Goal: Information Seeking & Learning: Learn about a topic

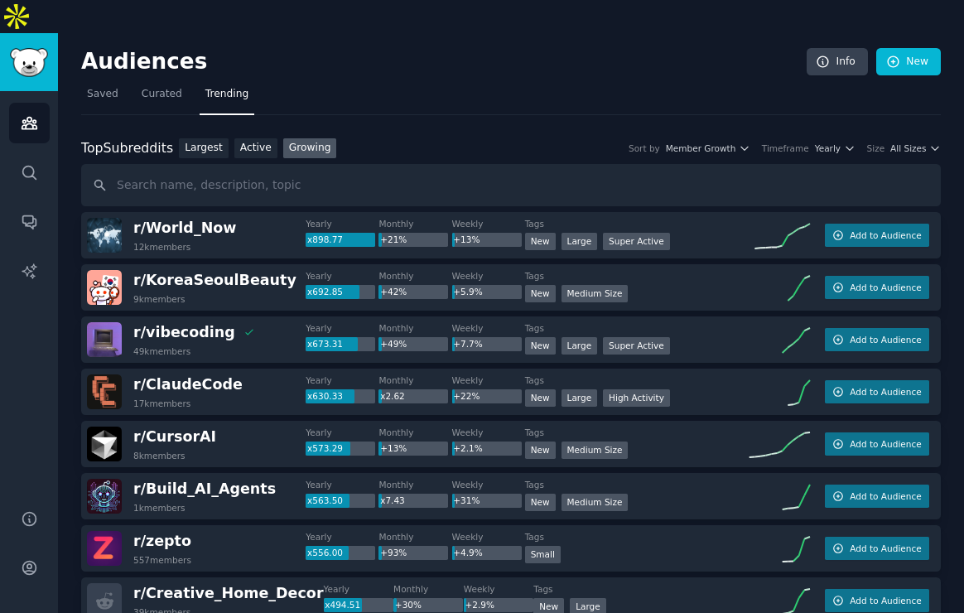
click at [919, 138] on div "Top Subreddits Top Subreddits Largest Active Growing Sort by Member Growth Time…" at bounding box center [511, 172] width 860 height 69
click at [915, 142] on span "All Sizes" at bounding box center [908, 148] width 36 height 12
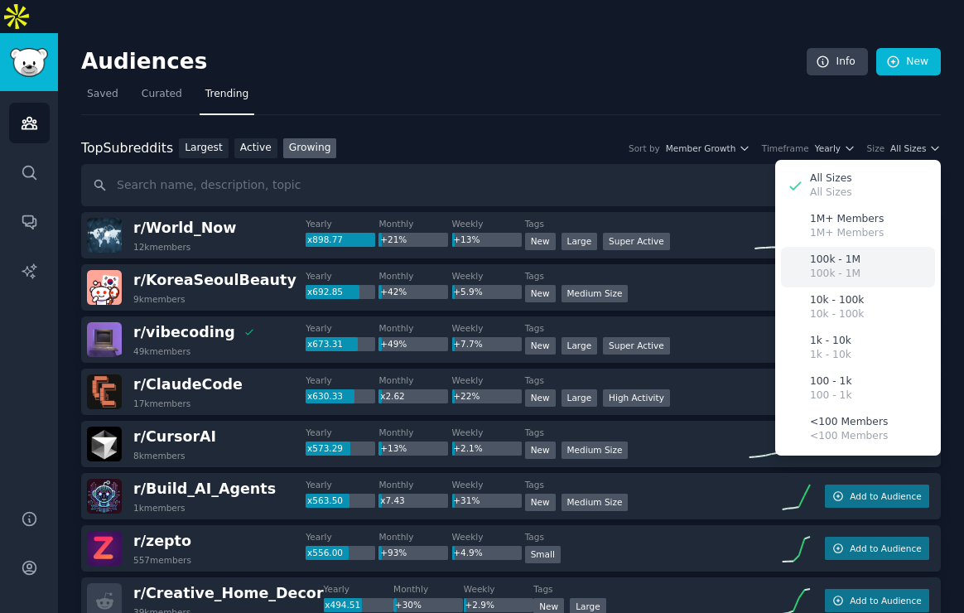
click at [839, 267] on p "100k - 1M" at bounding box center [835, 274] width 51 height 15
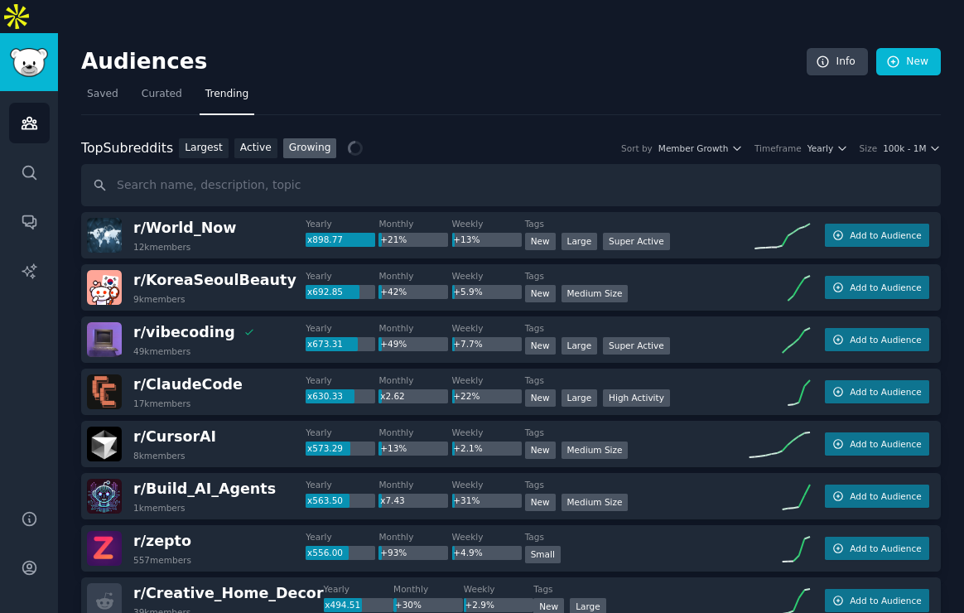
click at [899, 138] on div "Top Subreddits Top Subreddits Largest Active Growing Sort by Member Growth Time…" at bounding box center [511, 172] width 860 height 69
click at [902, 138] on div "Top Subreddits Top Subreddits Largest Active Growing Sort by Member Growth Time…" at bounding box center [511, 148] width 860 height 21
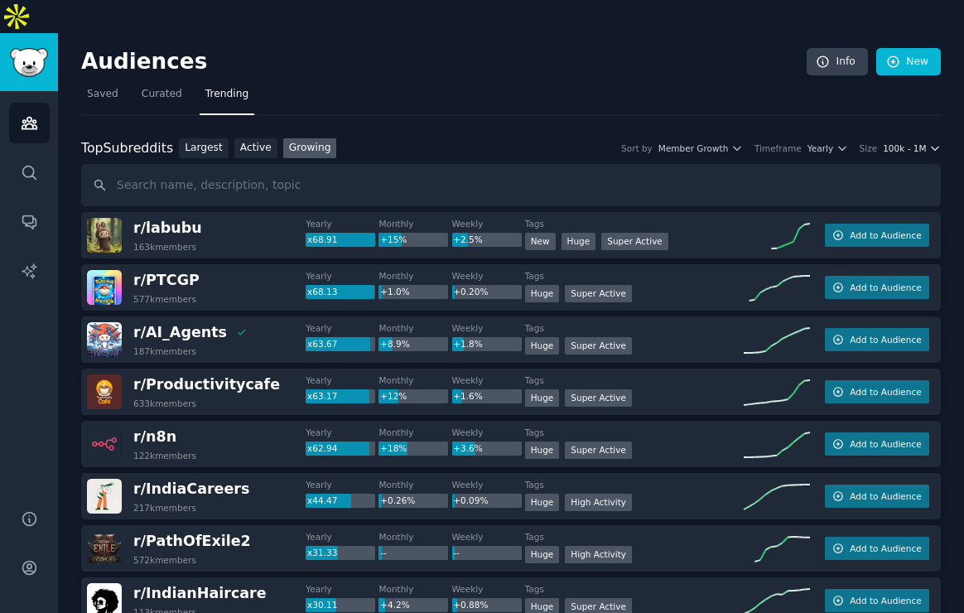
click at [899, 142] on span "100k - 1M" at bounding box center [904, 148] width 43 height 12
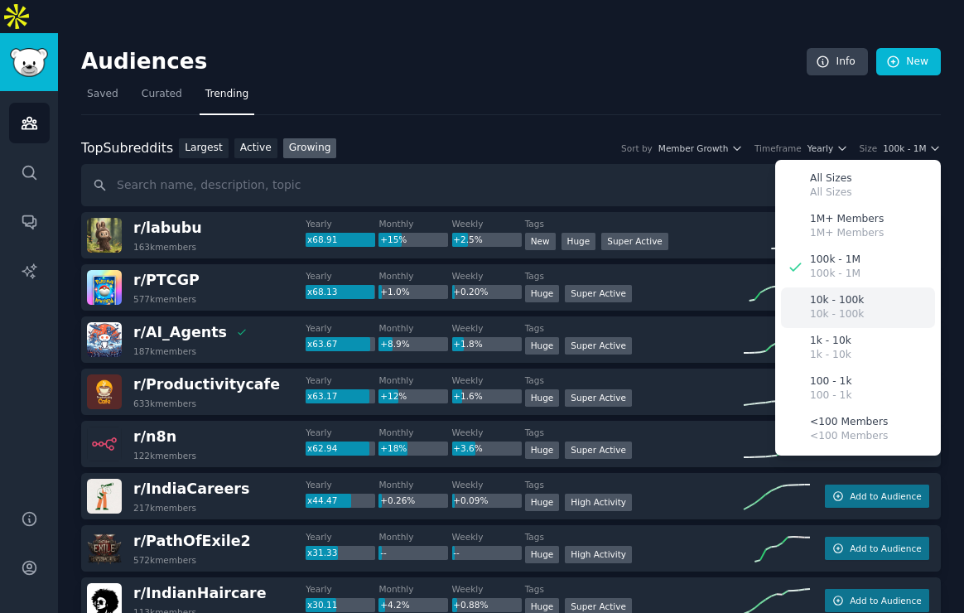
click at [863, 287] on div "10k - 100k 10k - 100k" at bounding box center [858, 307] width 154 height 41
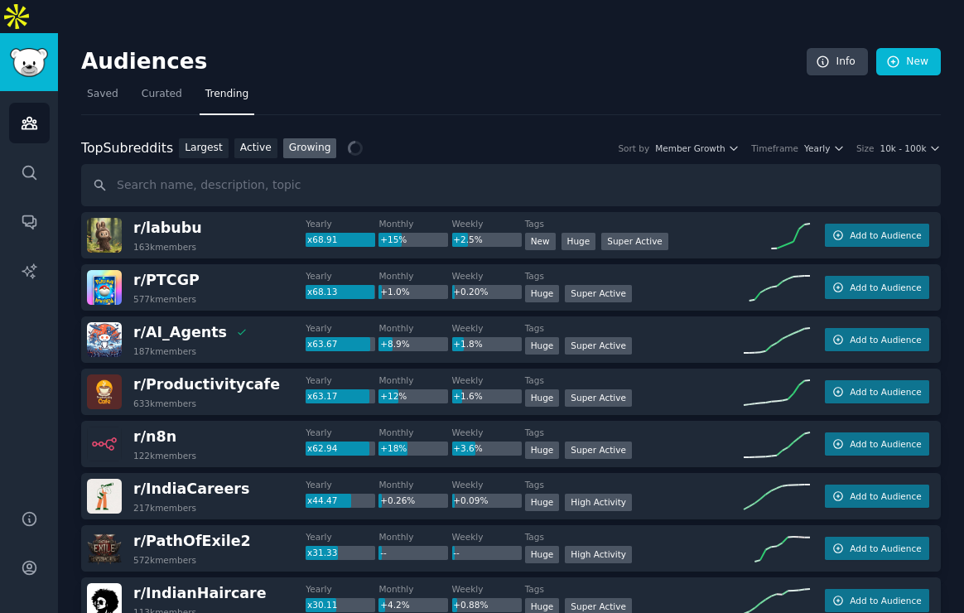
click at [812, 138] on div "Top Subreddits Top Subreddits Largest Active Growing Sort by Member Growth Time…" at bounding box center [511, 148] width 860 height 21
click at [817, 142] on span "Yearly" at bounding box center [817, 148] width 26 height 12
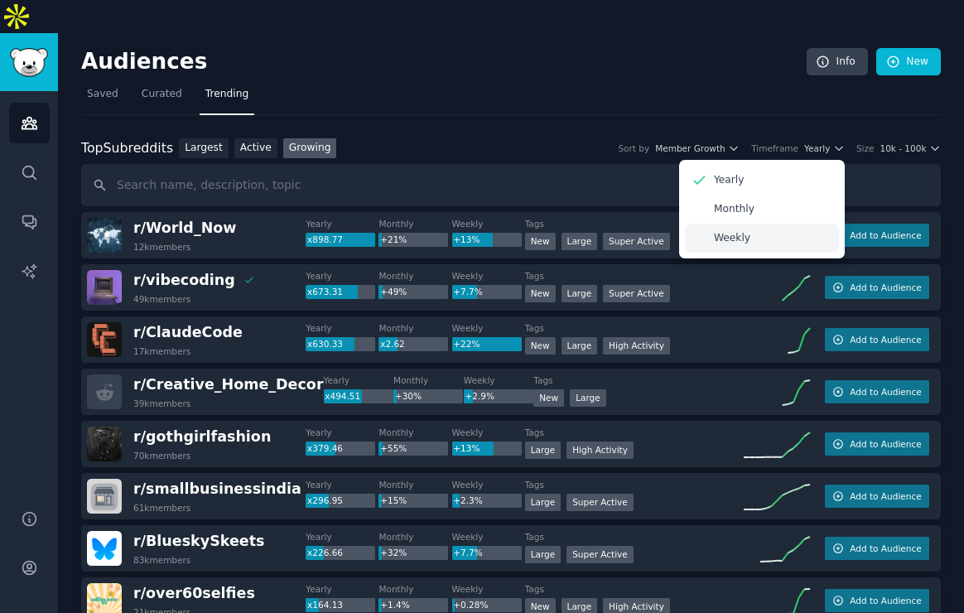
click at [768, 224] on div "Weekly" at bounding box center [762, 238] width 154 height 29
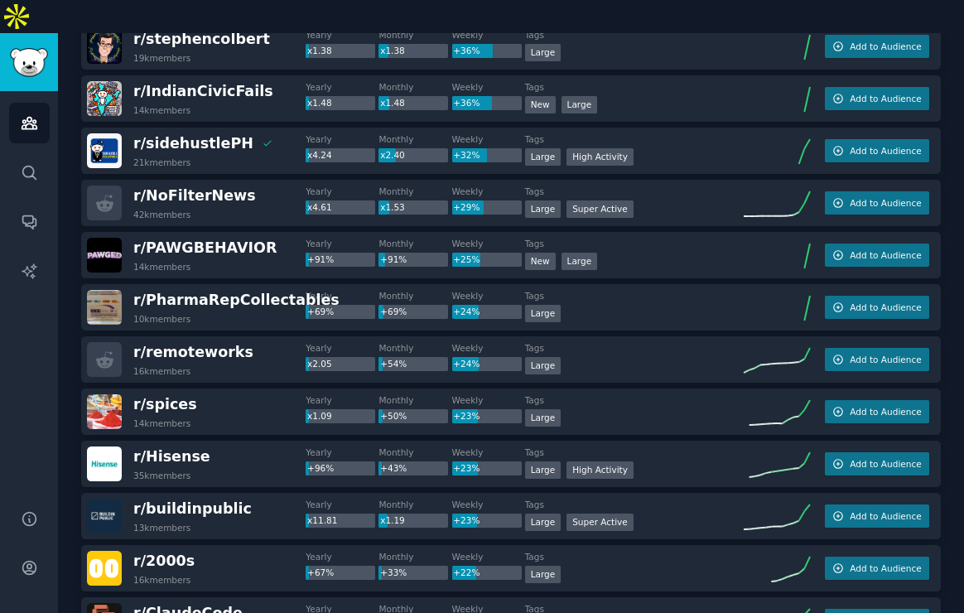
scroll to position [478, 0]
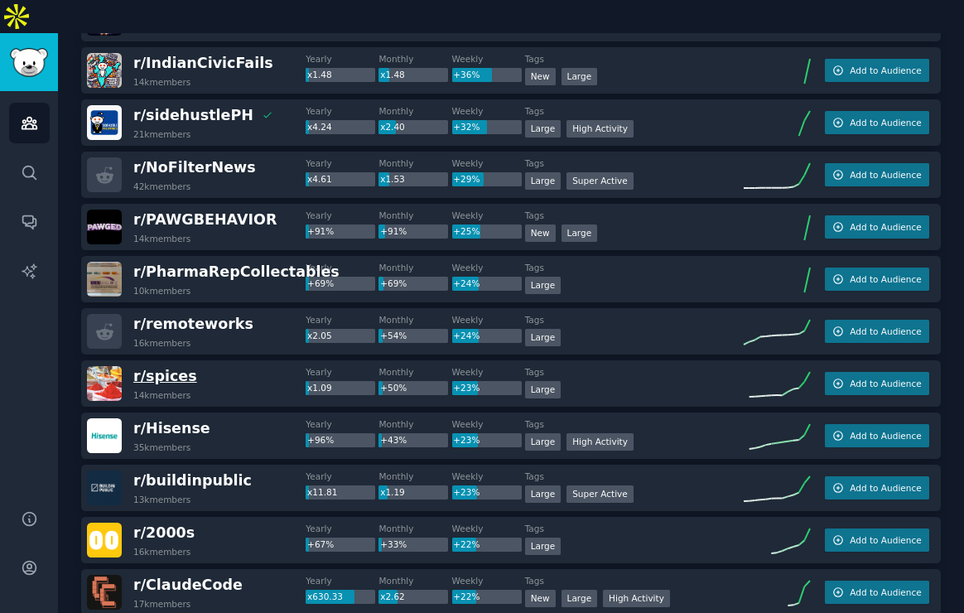
click at [169, 368] on span "r/ spices" at bounding box center [165, 376] width 64 height 17
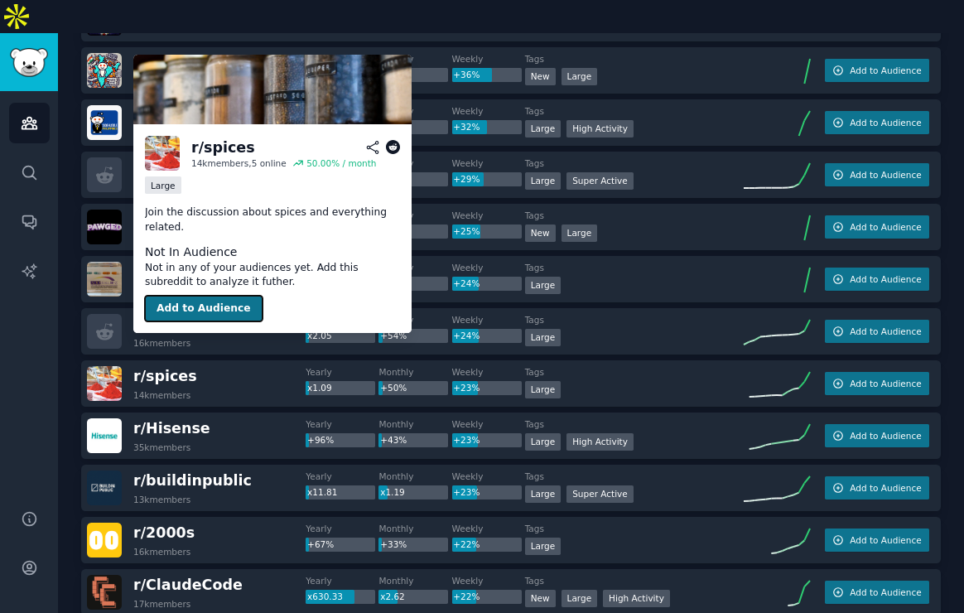
click at [185, 299] on button "Add to Audience" at bounding box center [204, 309] width 118 height 26
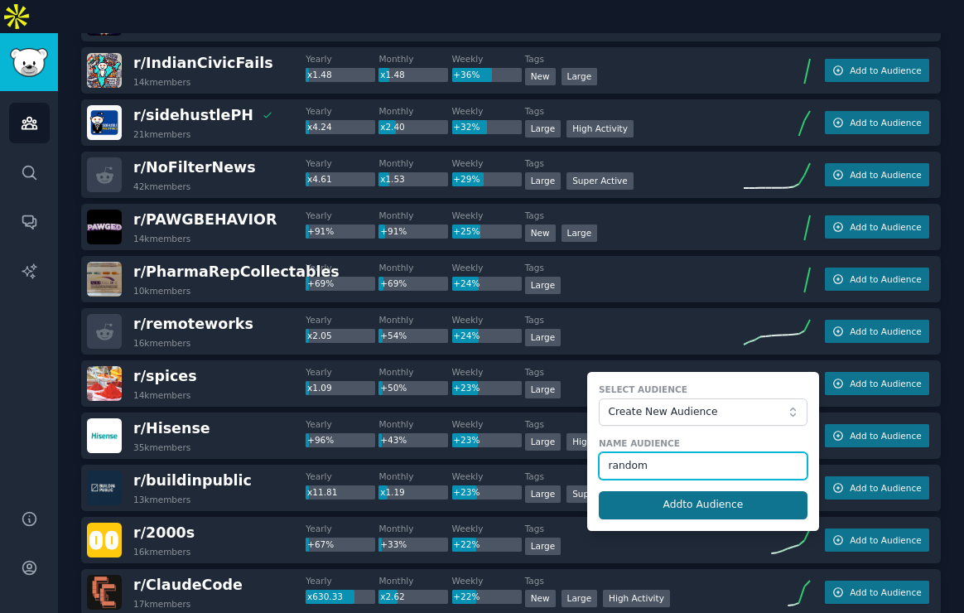
type input "random"
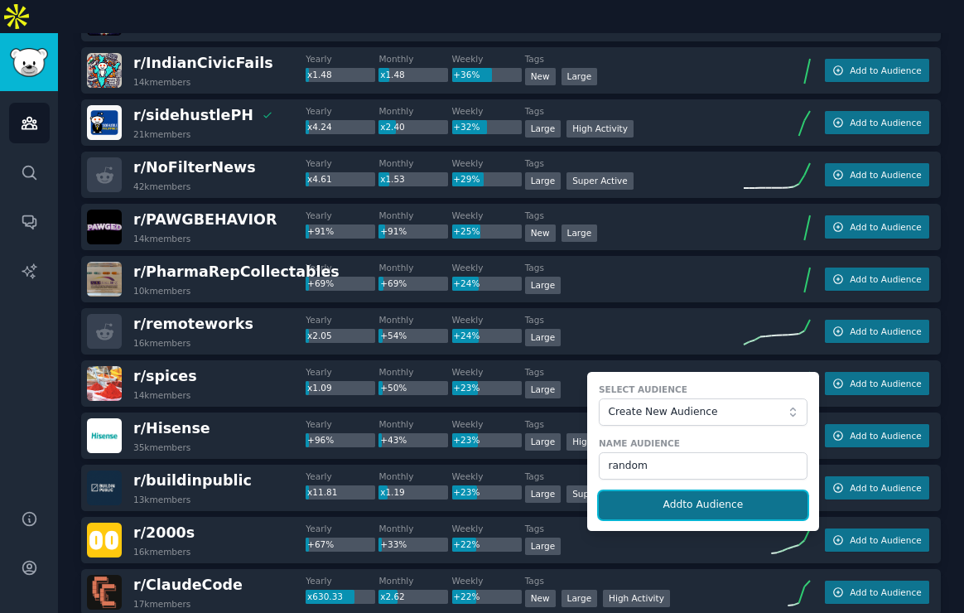
click at [654, 491] on button "Add to Audience" at bounding box center [703, 505] width 209 height 28
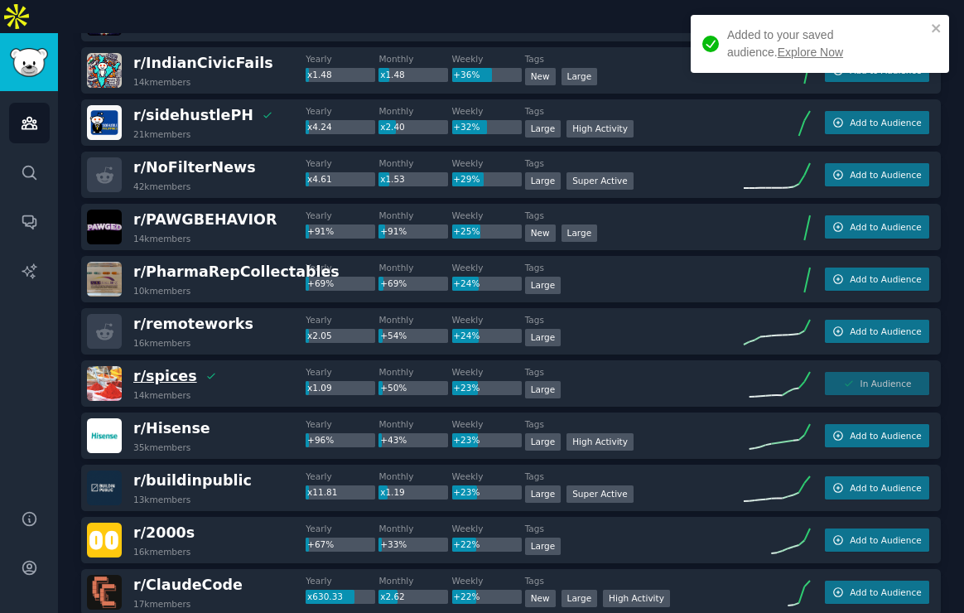
click at [151, 368] on span "r/ spices" at bounding box center [165, 376] width 64 height 17
click at [36, 201] on link "Conversations" at bounding box center [29, 221] width 41 height 41
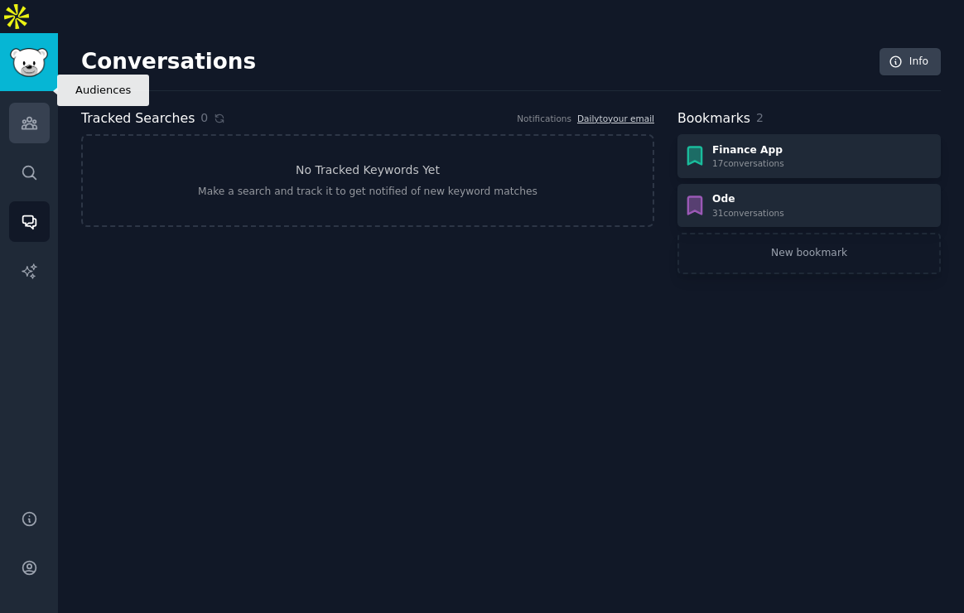
click at [22, 104] on link "Audiences" at bounding box center [29, 123] width 41 height 41
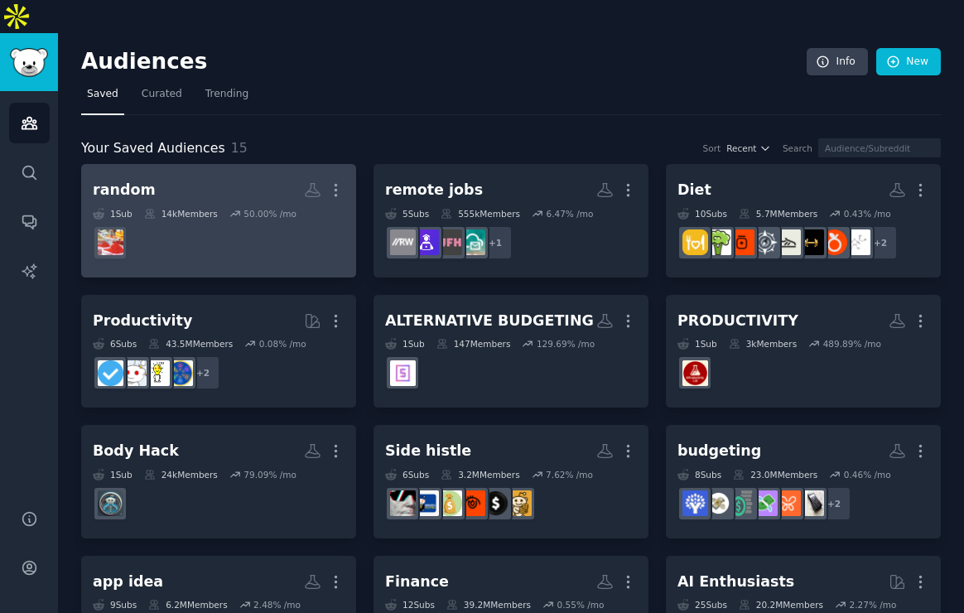
click at [230, 219] on dd at bounding box center [219, 242] width 252 height 46
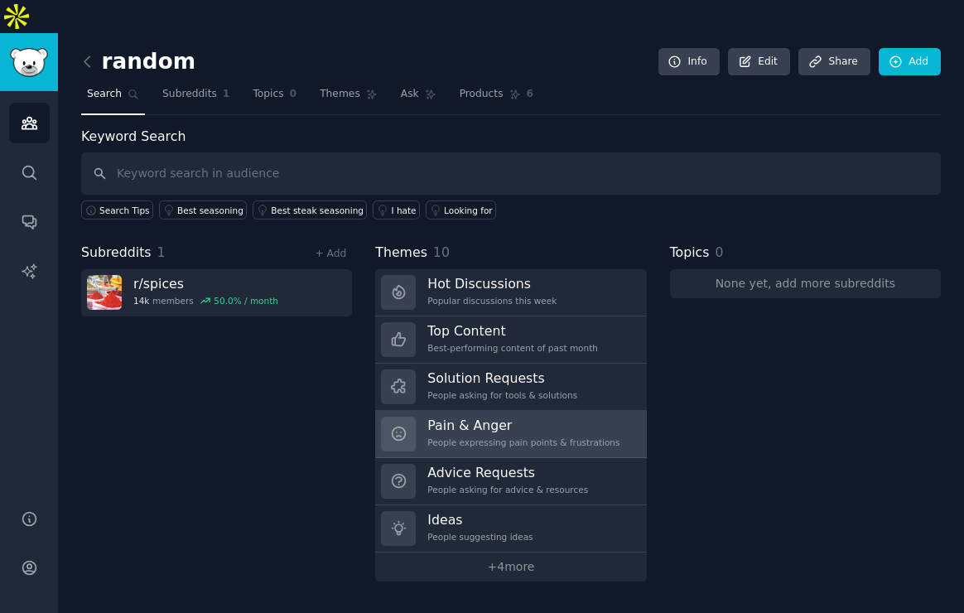
click at [476, 417] on h3 "Pain & Anger" at bounding box center [523, 425] width 192 height 17
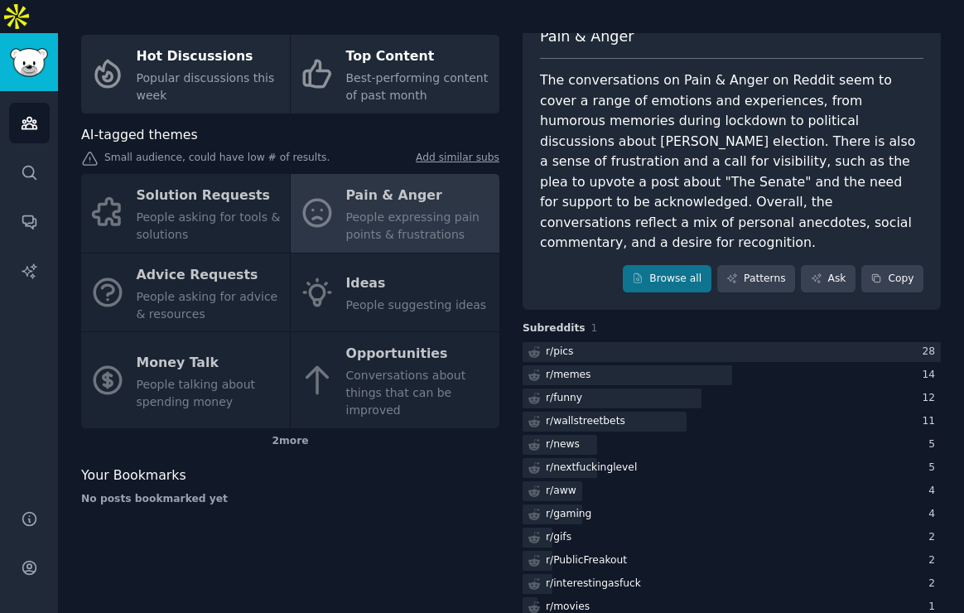
scroll to position [124, 0]
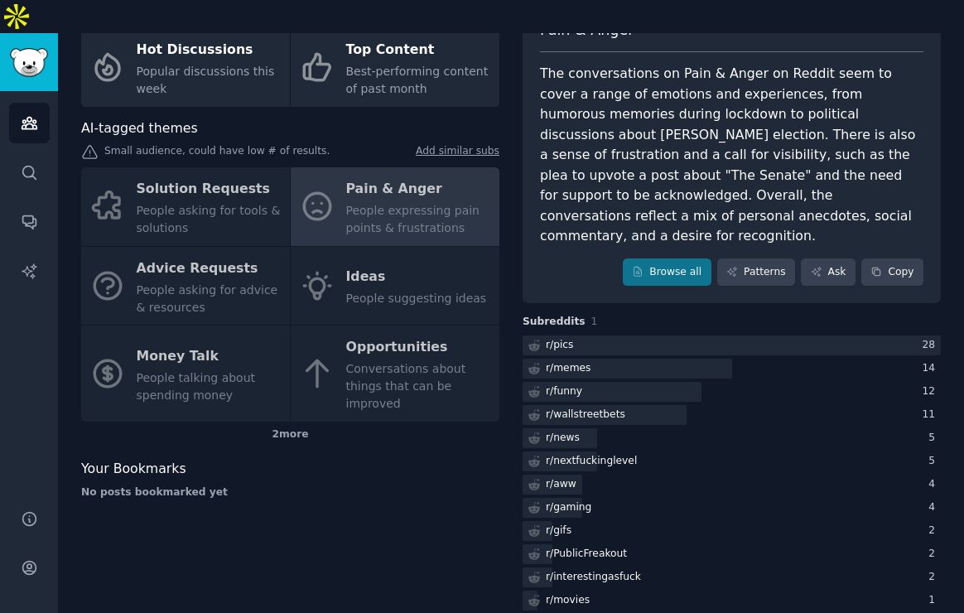
click at [209, 167] on div "Solution Requests People asking for tools & solutions Pain & Anger People expre…" at bounding box center [290, 294] width 418 height 254
click at [198, 176] on div "Solution Requests People asking for tools & solutions Pain & Anger People expre…" at bounding box center [290, 294] width 418 height 254
click at [287, 422] on div "2 more" at bounding box center [290, 435] width 418 height 26
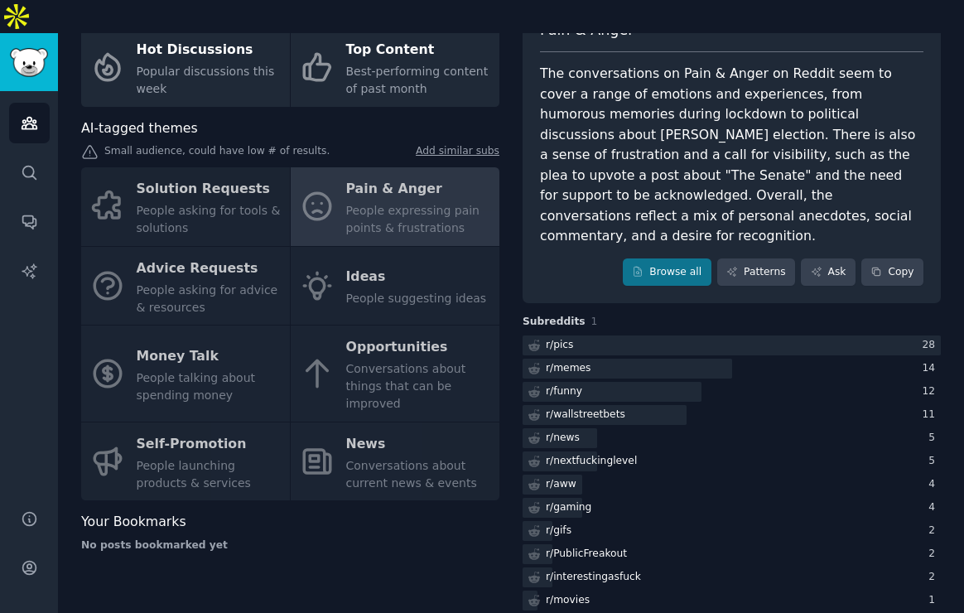
click at [224, 195] on div "Solution Requests People asking for tools & solutions Pain & Anger People expre…" at bounding box center [290, 333] width 418 height 333
click at [436, 185] on div "Solution Requests People asking for tools & solutions Pain & Anger People expre…" at bounding box center [290, 333] width 418 height 333
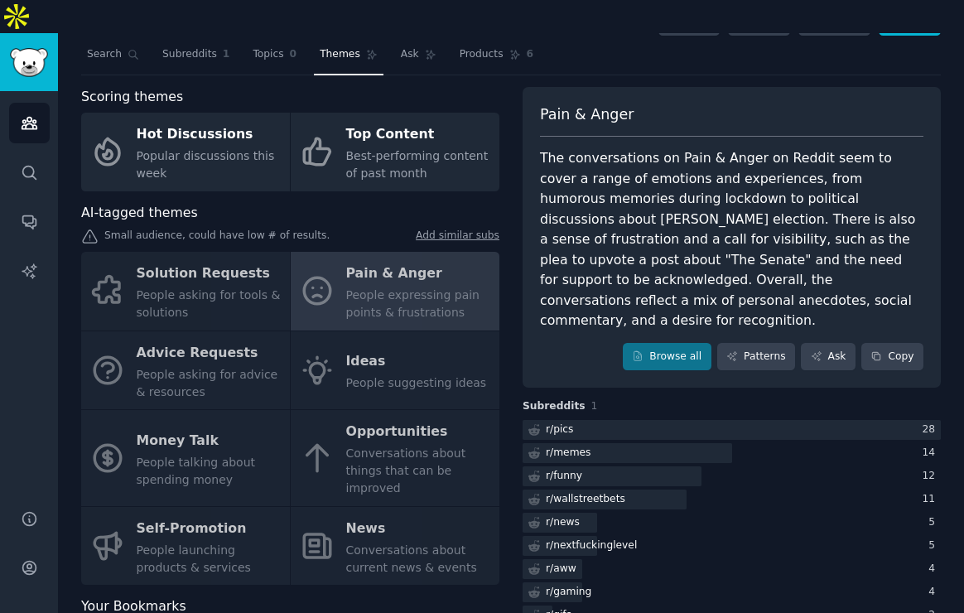
scroll to position [0, 0]
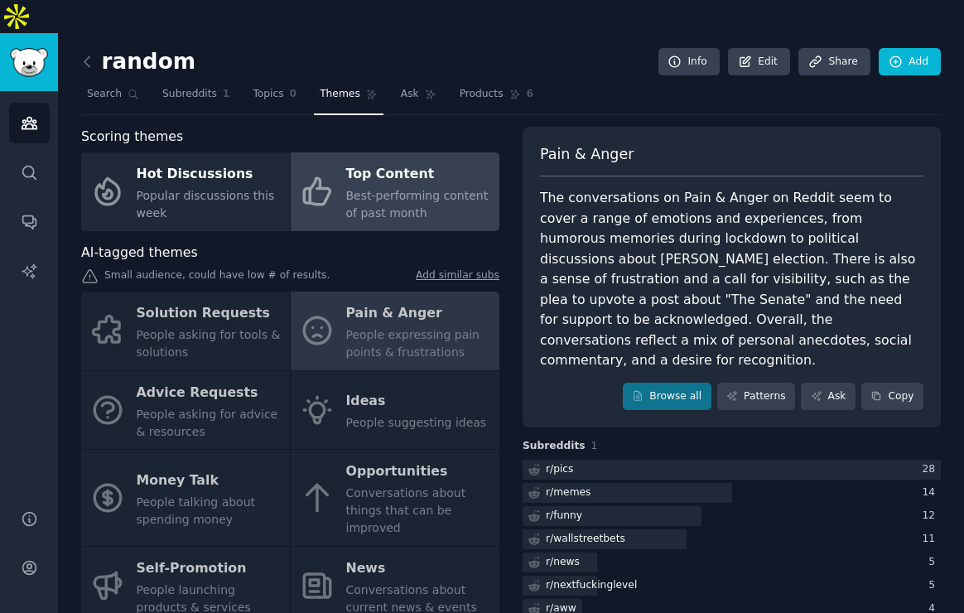
click at [384, 189] on span "Best-performing content of past month" at bounding box center [417, 204] width 142 height 31
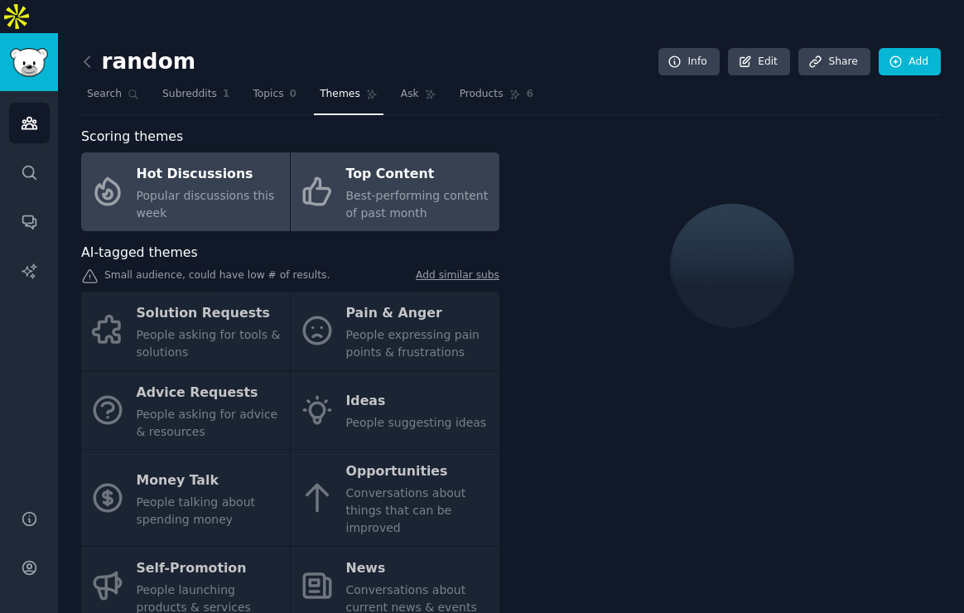
click at [229, 187] on div "Popular discussions this week" at bounding box center [209, 204] width 145 height 35
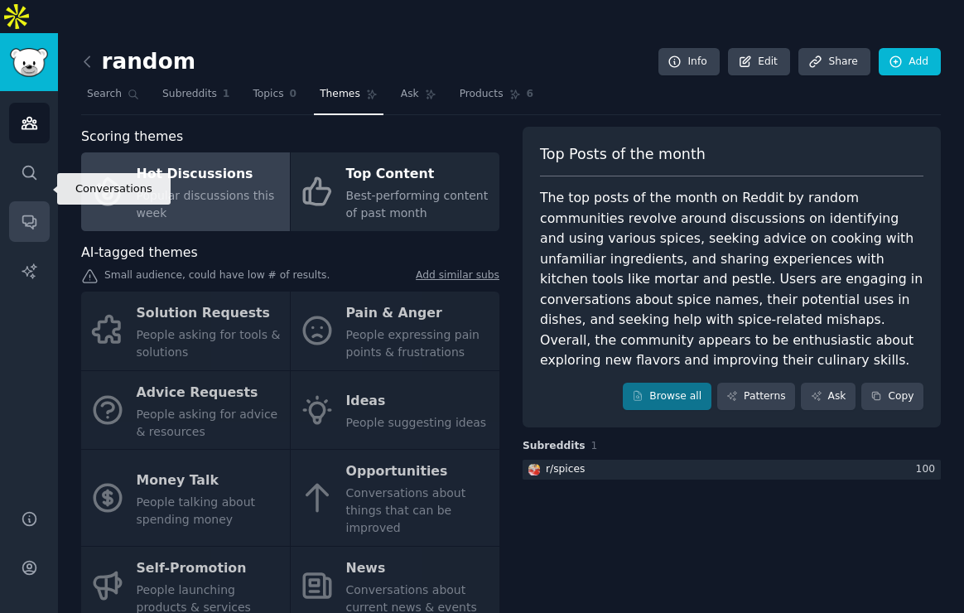
click at [29, 216] on icon "Sidebar" at bounding box center [28, 222] width 13 height 13
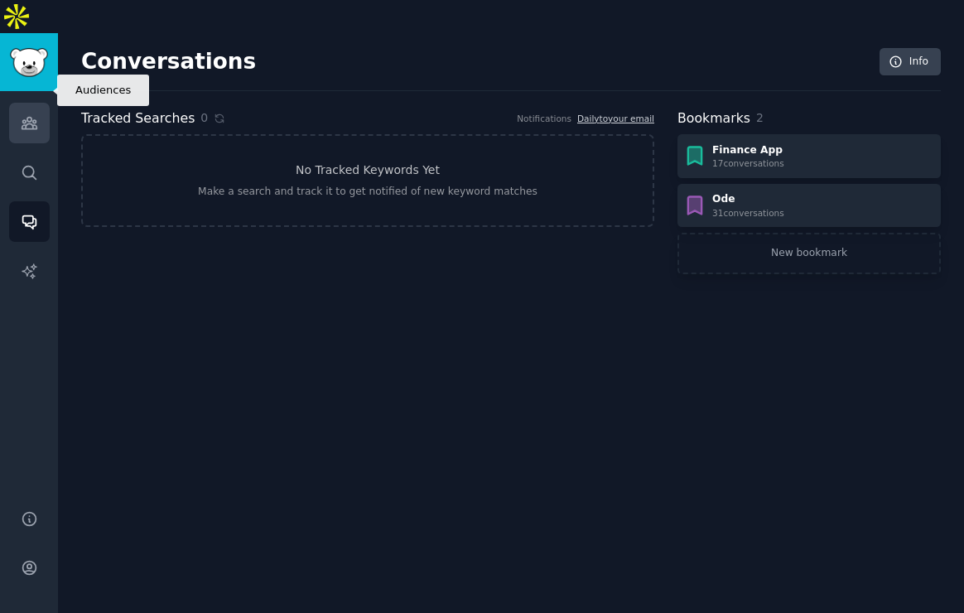
click at [35, 118] on icon "Sidebar" at bounding box center [29, 124] width 15 height 12
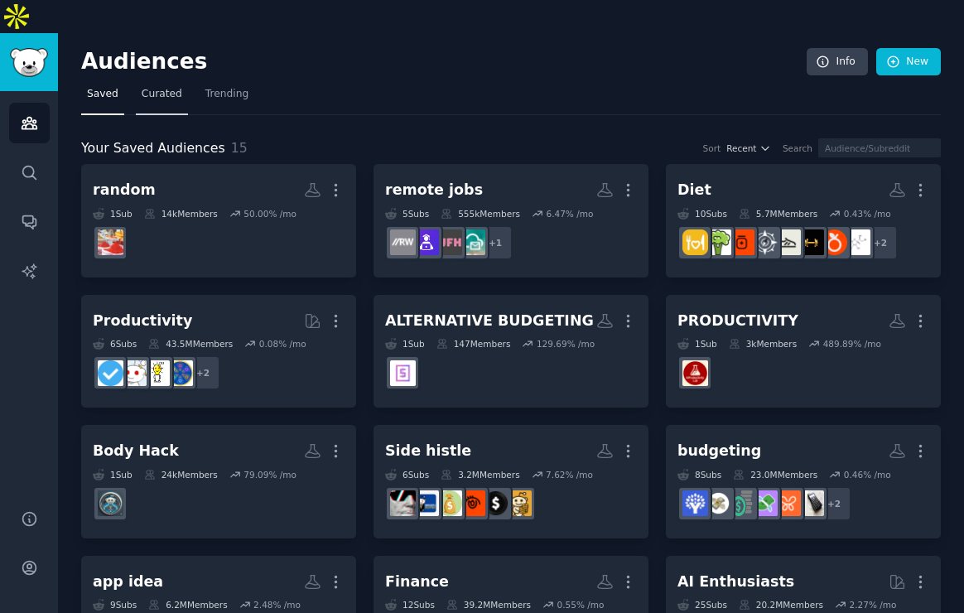
click at [173, 87] on span "Curated" at bounding box center [162, 94] width 41 height 15
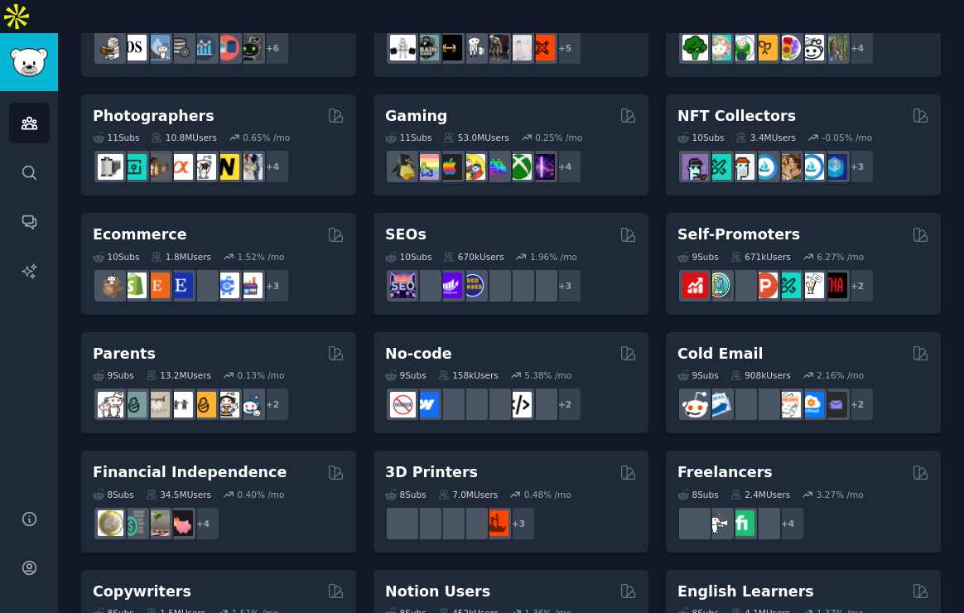
scroll to position [666, 0]
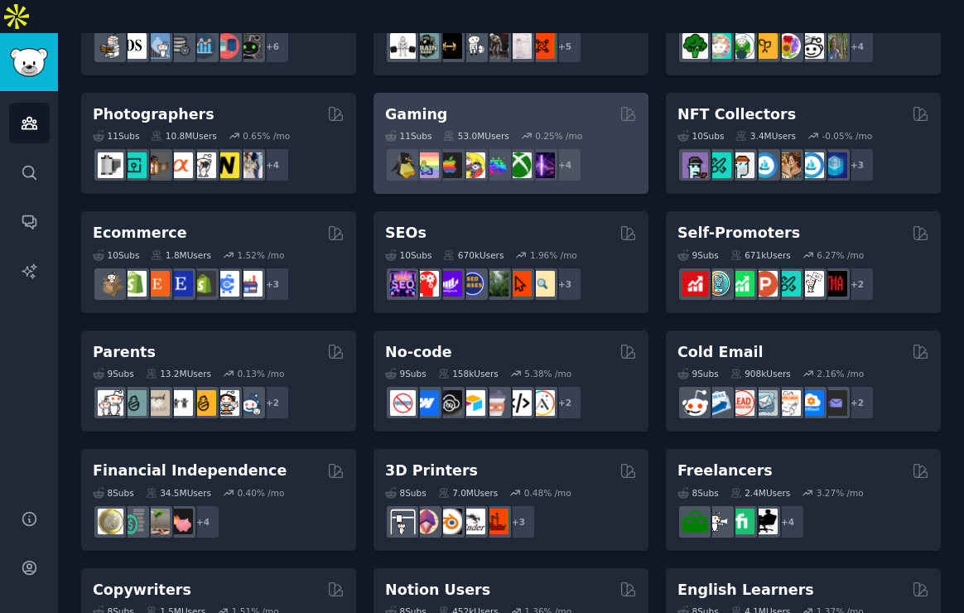
click at [585, 152] on div "Gaming 11 Sub s 53.0M Users 0.25 % /mo + 4" at bounding box center [510, 144] width 275 height 102
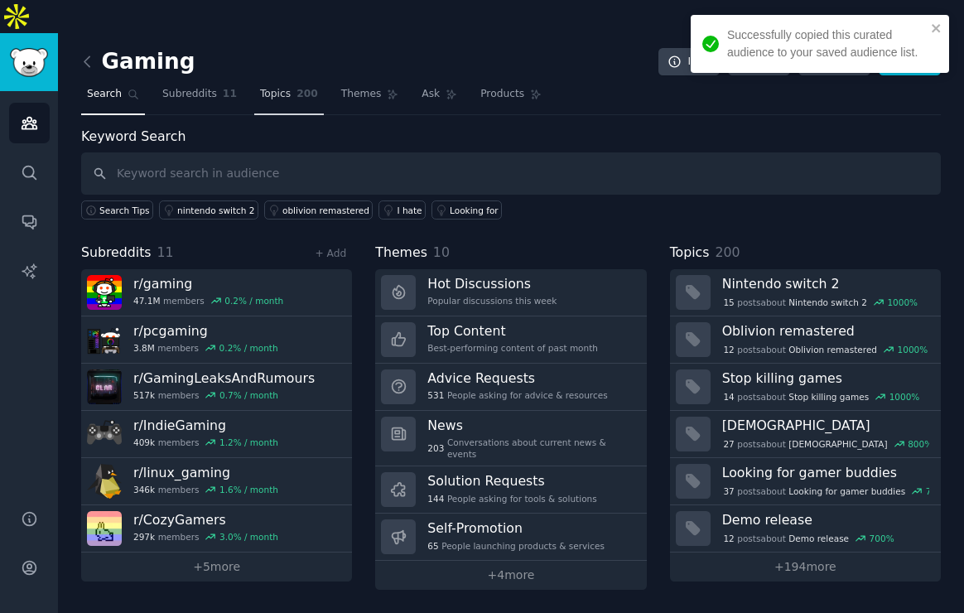
click at [268, 87] on span "Topics" at bounding box center [275, 94] width 31 height 15
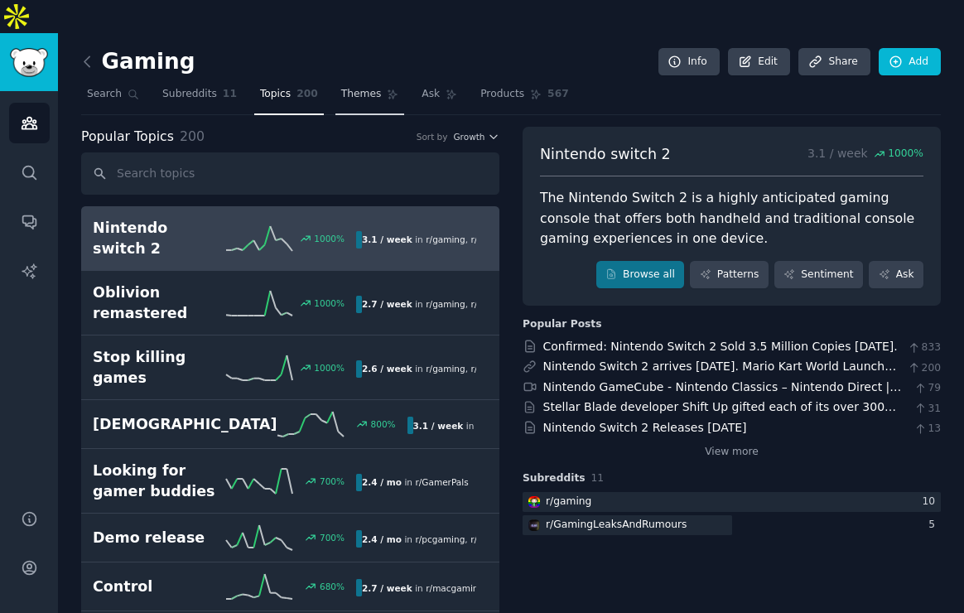
click at [364, 87] on span "Themes" at bounding box center [361, 94] width 41 height 15
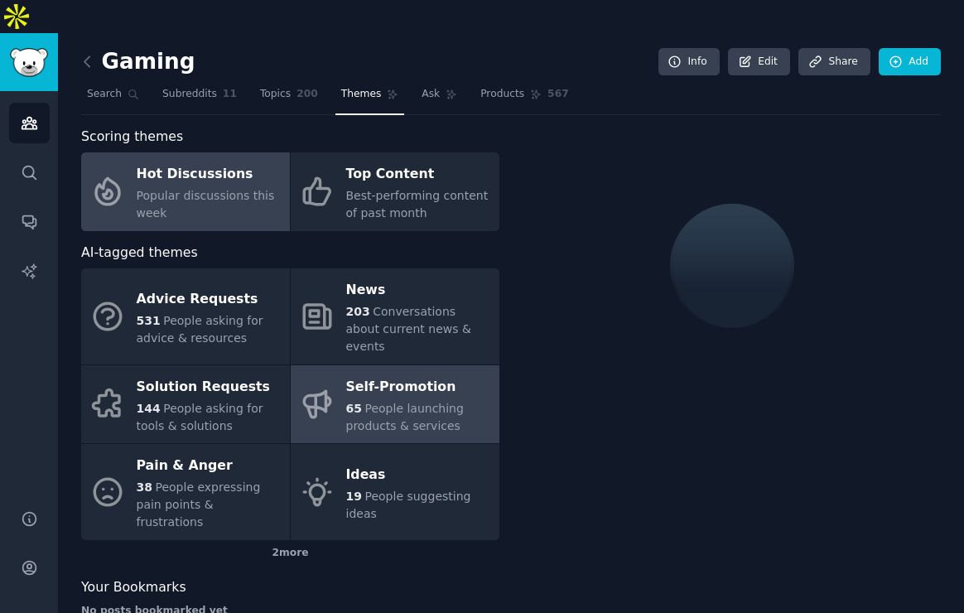
click at [385, 402] on span "People launching products & services" at bounding box center [405, 417] width 118 height 31
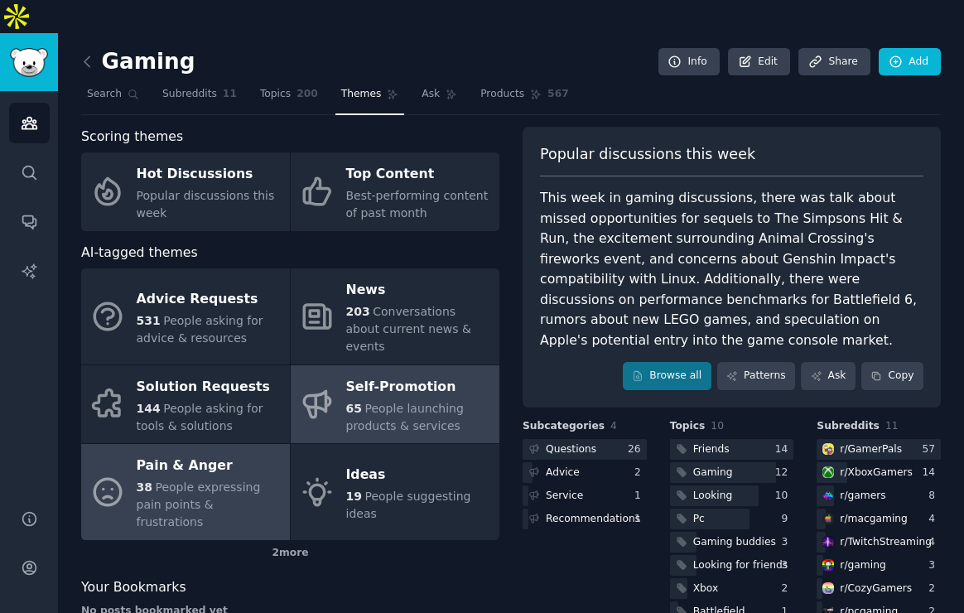
click at [190, 453] on div "Pain & Anger" at bounding box center [209, 466] width 145 height 26
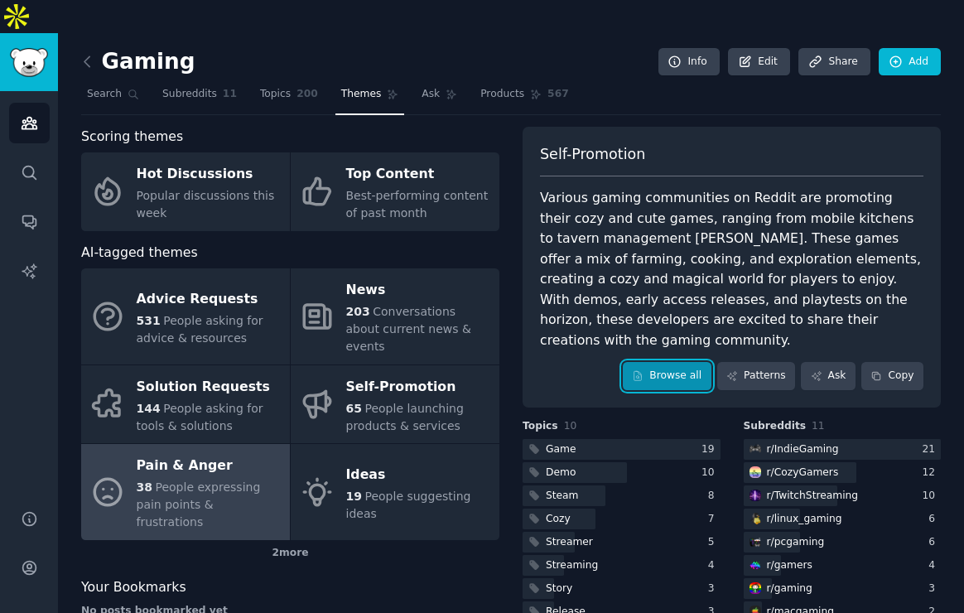
click at [666, 362] on link "Browse all" at bounding box center [667, 376] width 89 height 28
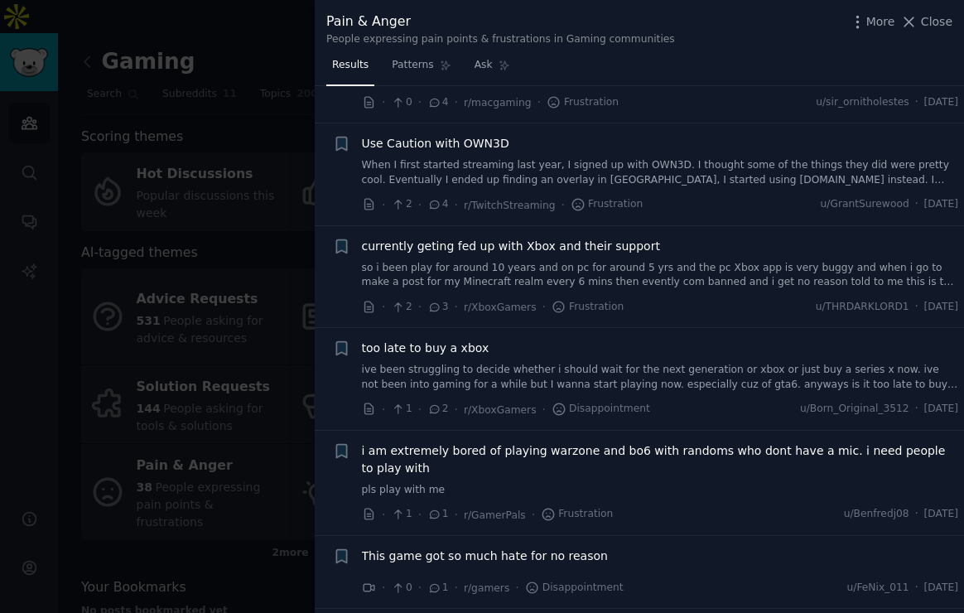
scroll to position [3107, 0]
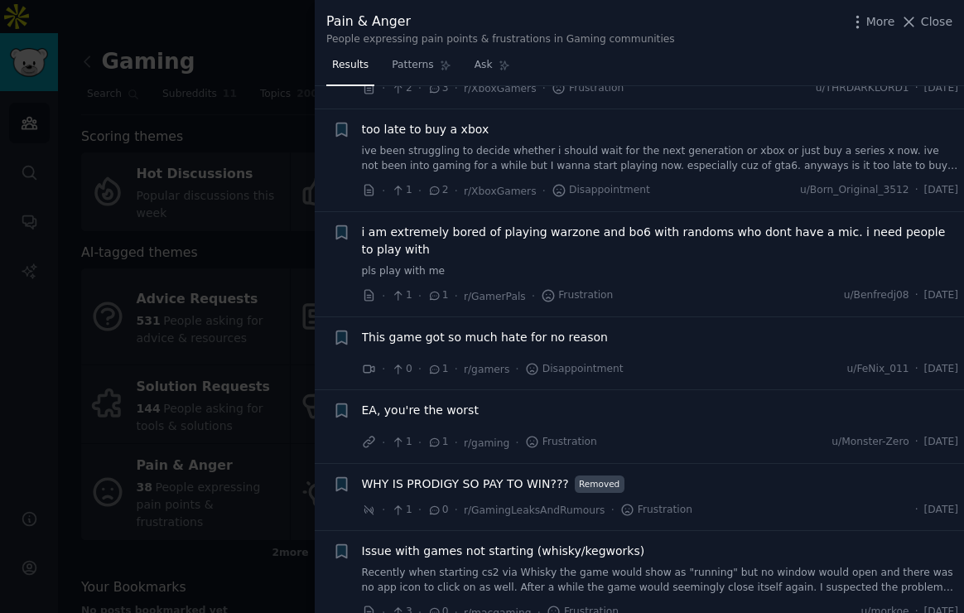
click at [210, 359] on div at bounding box center [482, 306] width 964 height 613
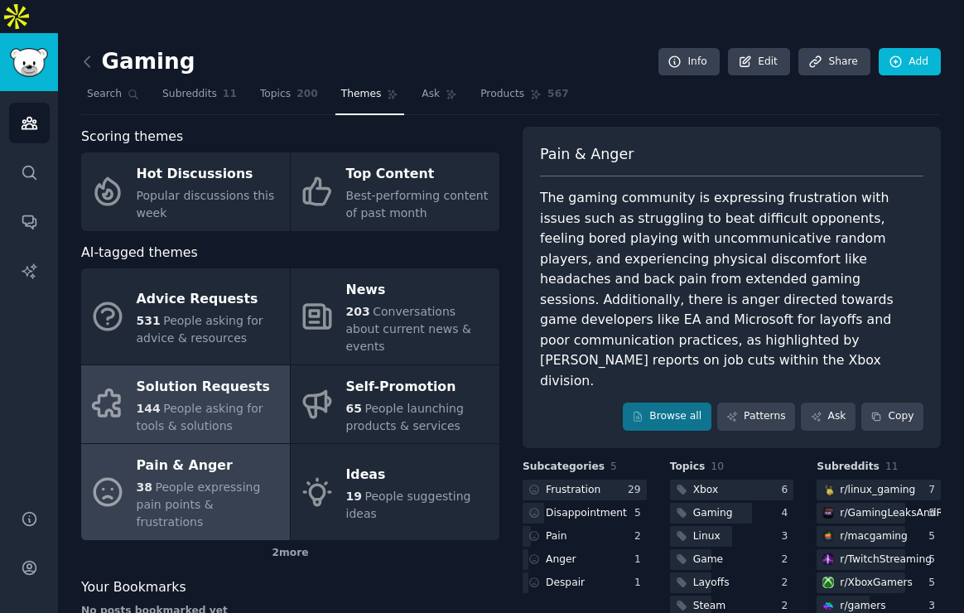
click at [207, 402] on span "People asking for tools & solutions" at bounding box center [200, 417] width 127 height 31
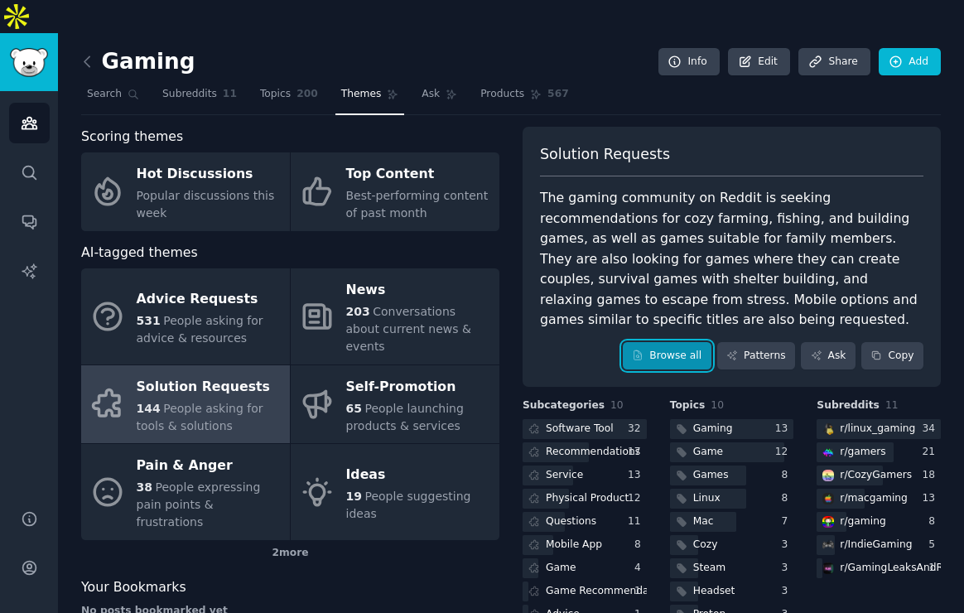
click at [670, 342] on link "Browse all" at bounding box center [667, 356] width 89 height 28
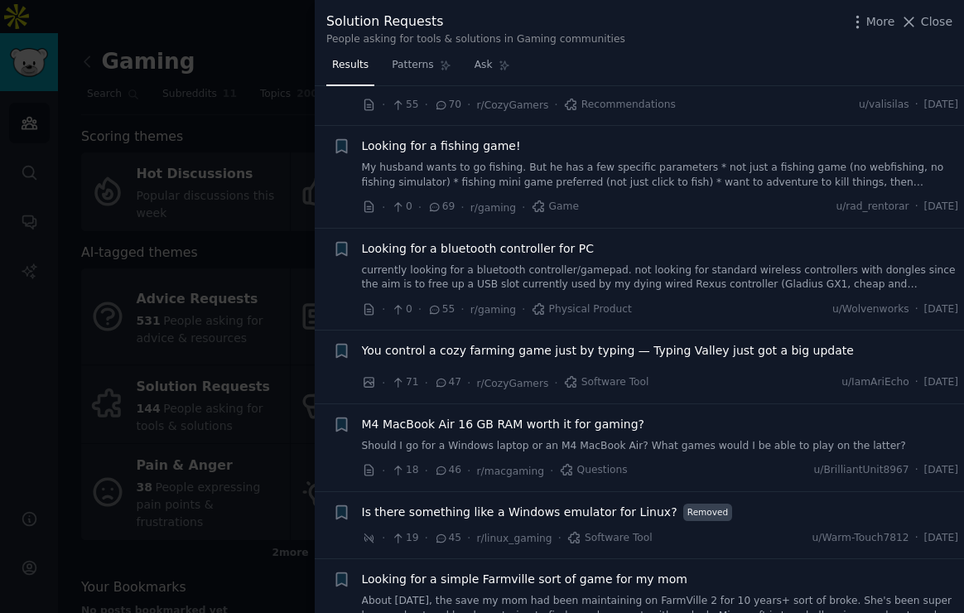
scroll to position [931, 0]
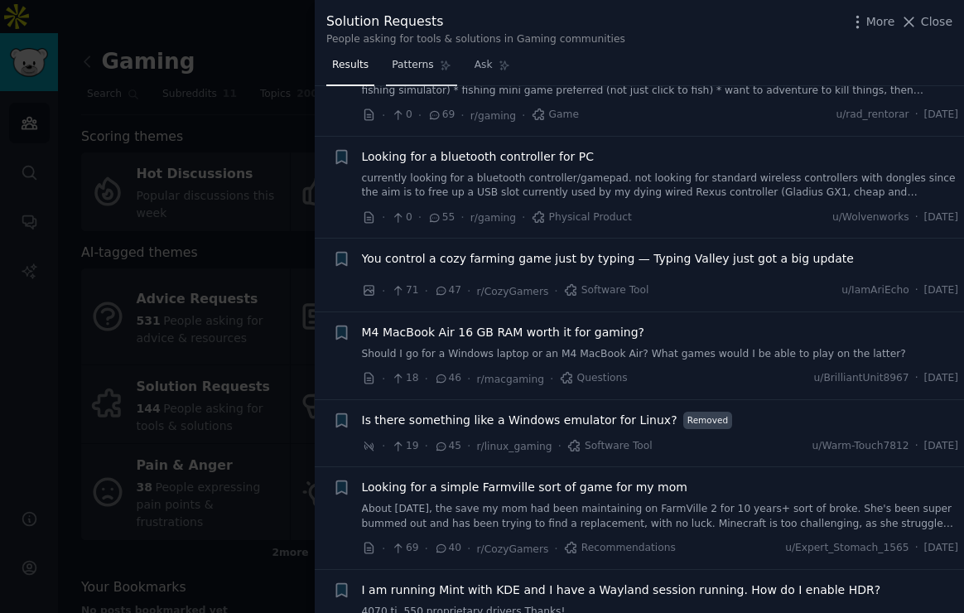
click at [427, 65] on span "Patterns" at bounding box center [412, 65] width 41 height 15
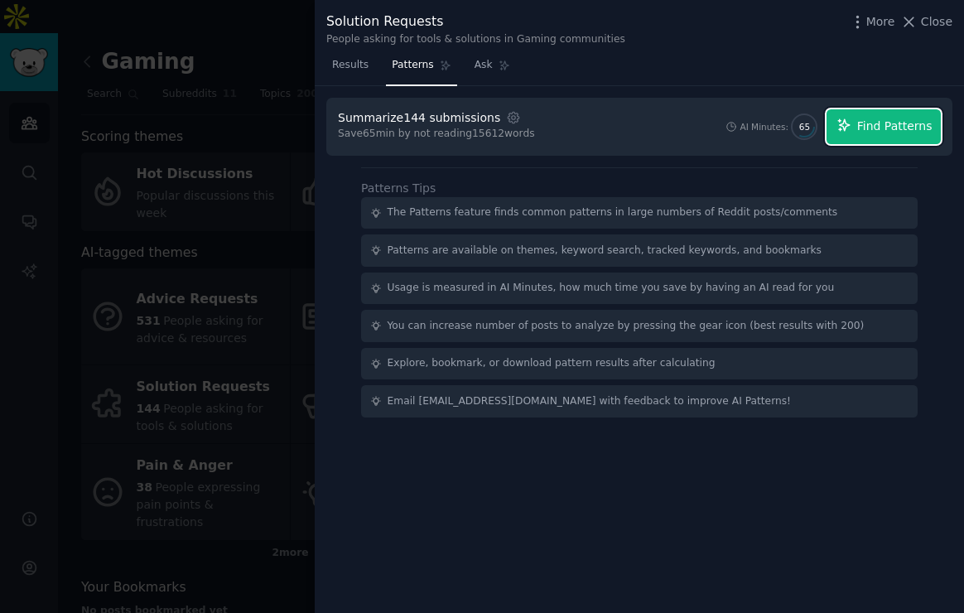
click at [851, 131] on icon "button" at bounding box center [843, 125] width 15 height 15
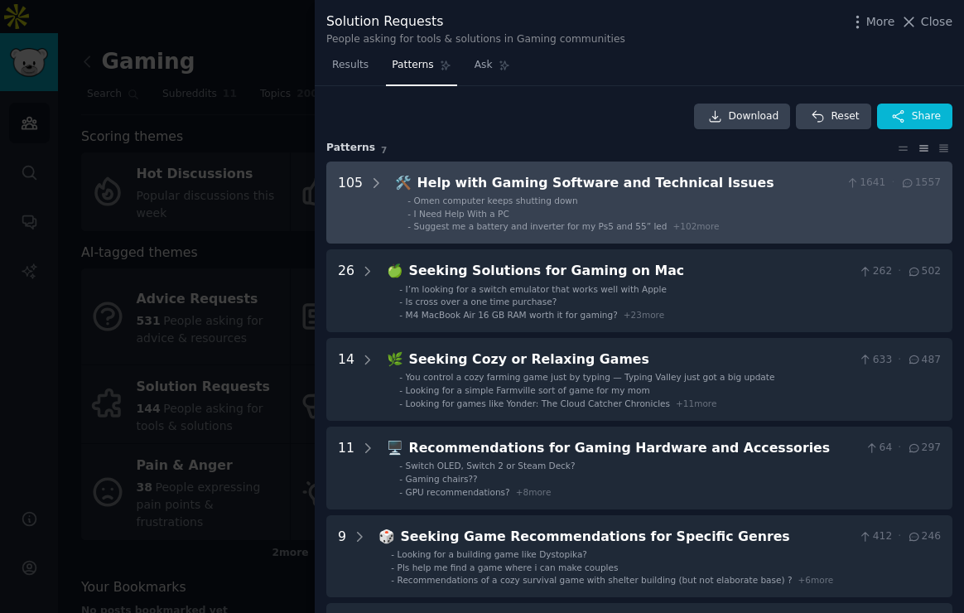
click at [433, 197] on span "Omen computer keeps shutting down" at bounding box center [496, 200] width 164 height 10
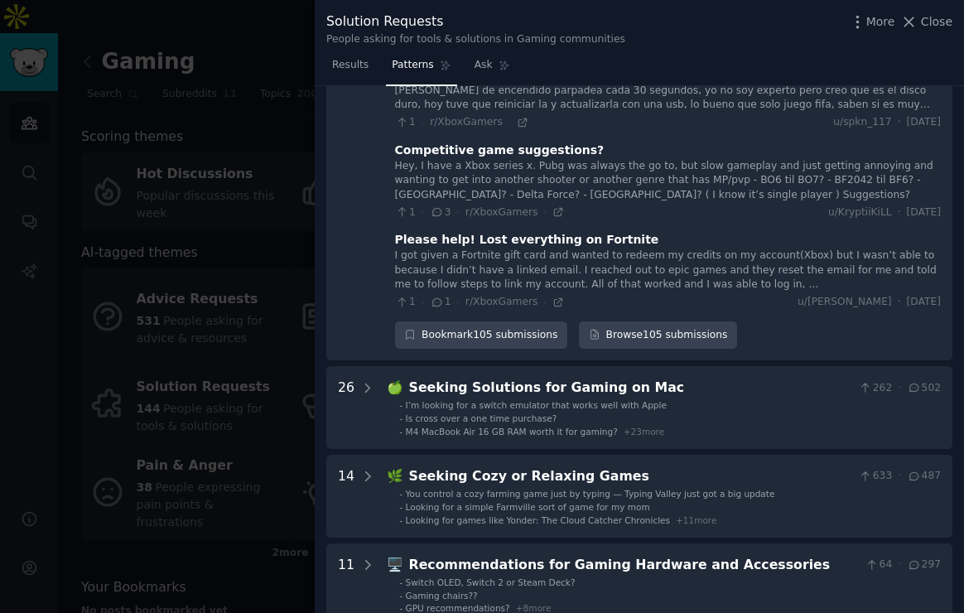
scroll to position [8040, 0]
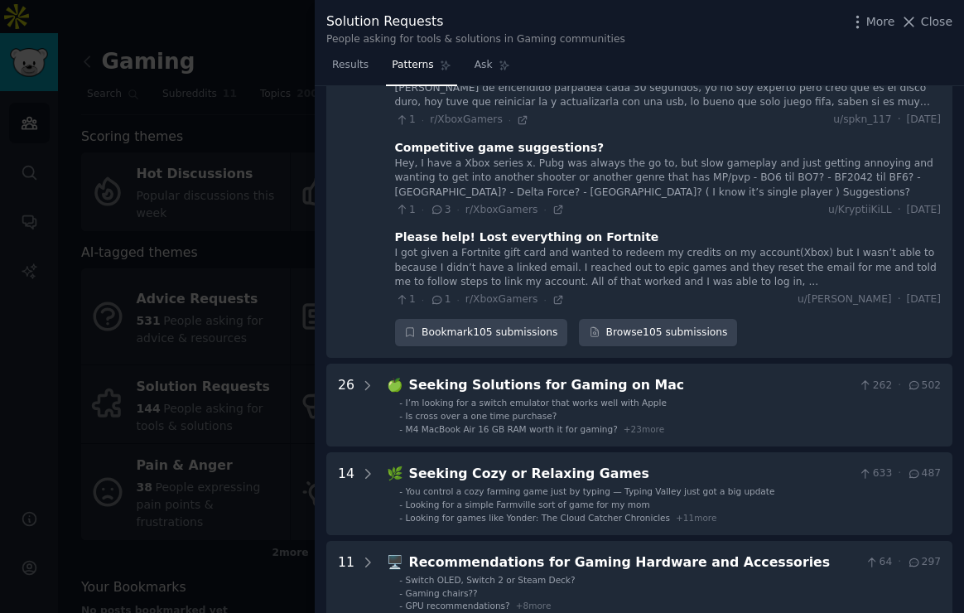
click at [219, 273] on div at bounding box center [482, 306] width 964 height 613
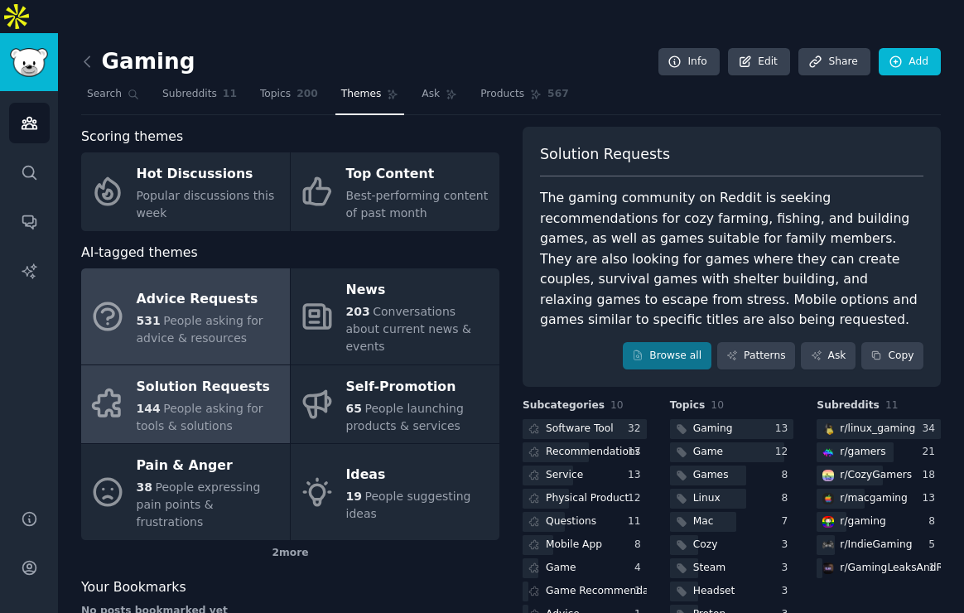
click at [256, 312] on div "531 People asking for advice & resources" at bounding box center [209, 329] width 145 height 35
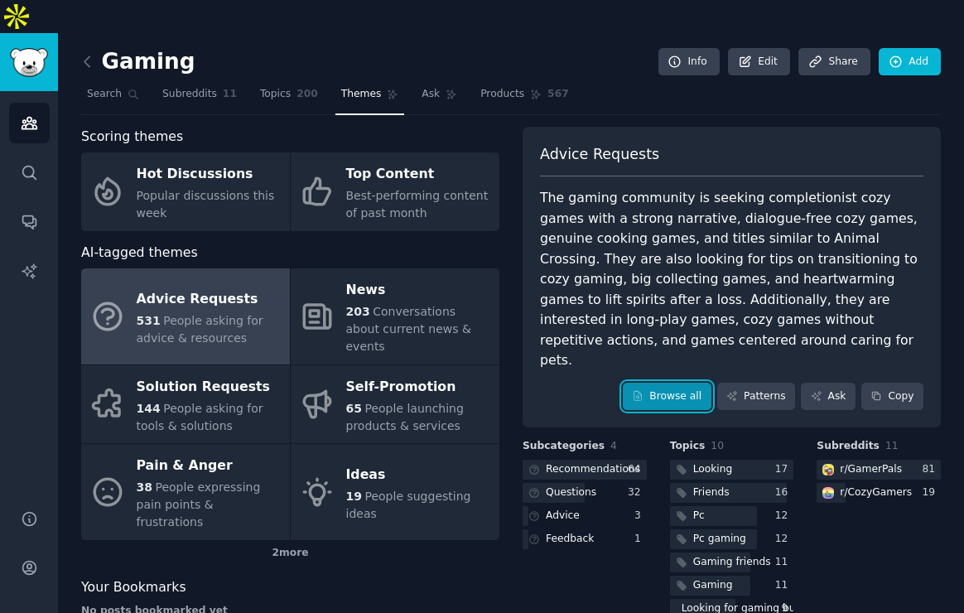
click at [683, 383] on link "Browse all" at bounding box center [667, 397] width 89 height 28
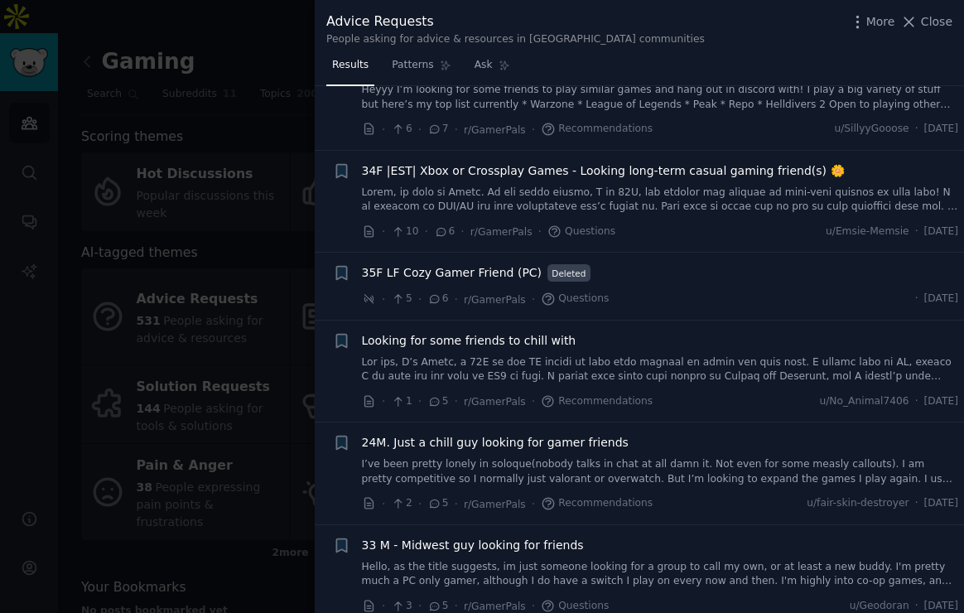
scroll to position [2826, 0]
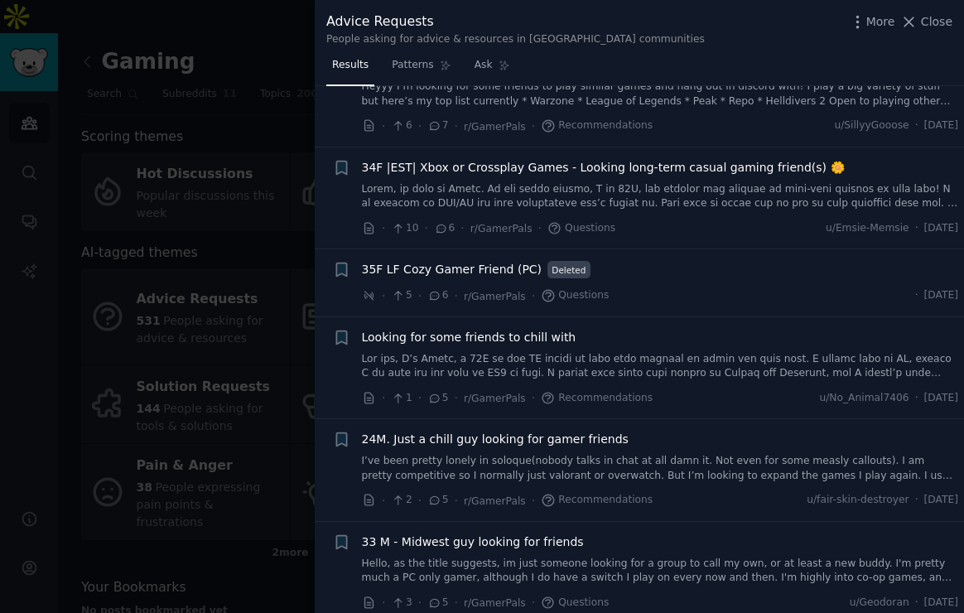
click at [195, 227] on div at bounding box center [482, 306] width 964 height 613
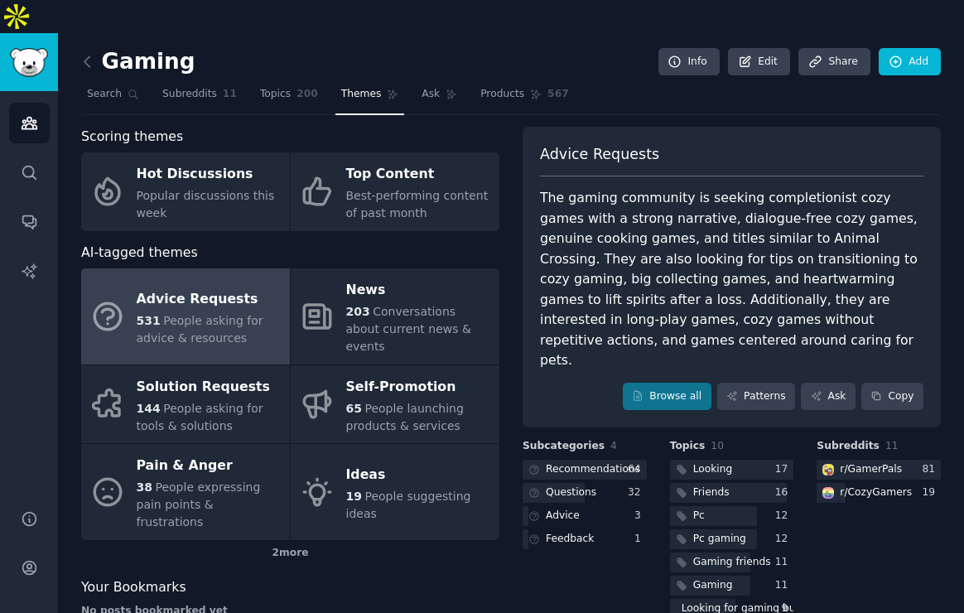
click at [86, 49] on link at bounding box center [91, 62] width 21 height 26
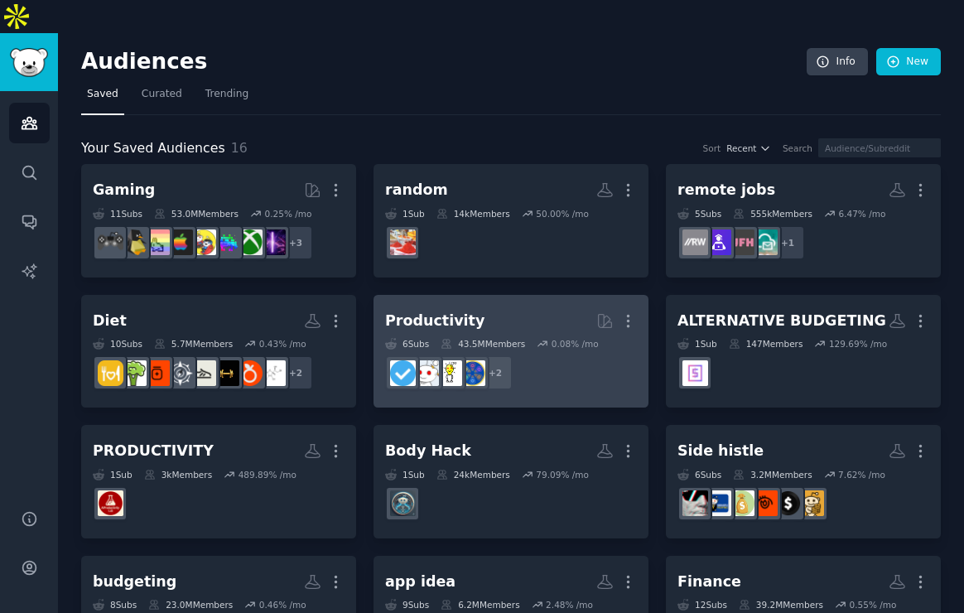
click at [612, 349] on dd "r/lifehack, r/LifeHack_Pro + 2" at bounding box center [511, 372] width 252 height 46
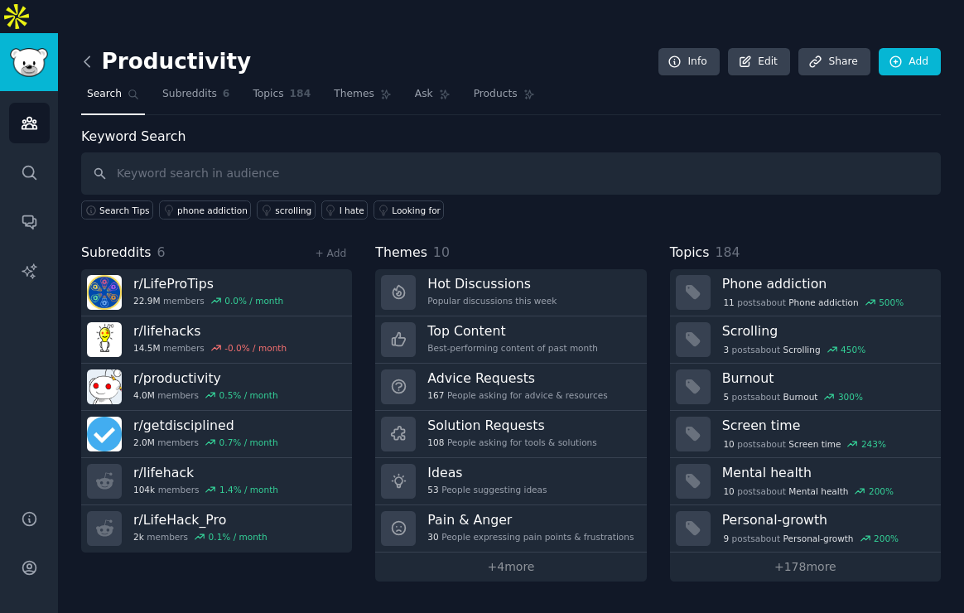
click at [89, 53] on icon at bounding box center [87, 61] width 17 height 17
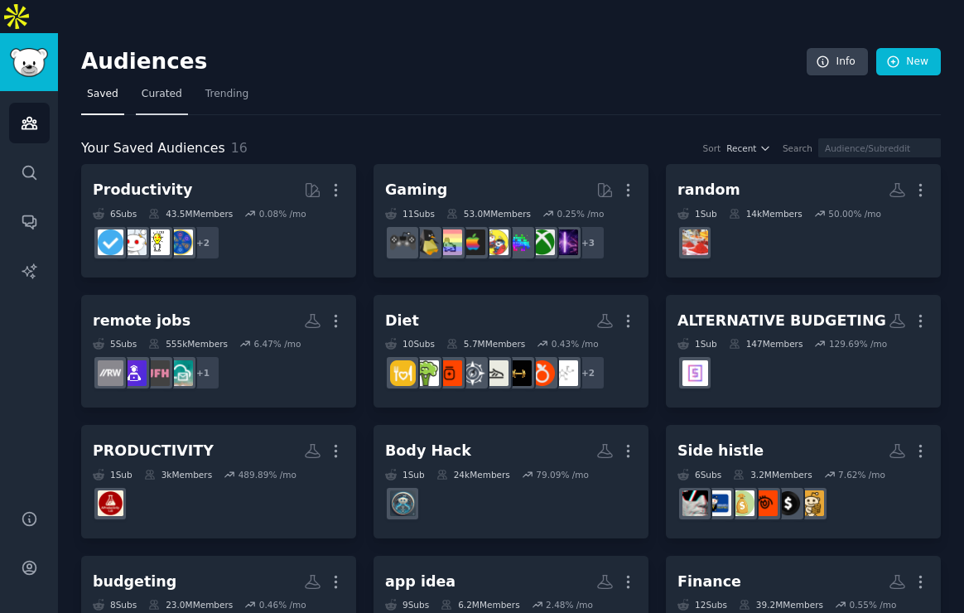
click at [153, 87] on span "Curated" at bounding box center [162, 94] width 41 height 15
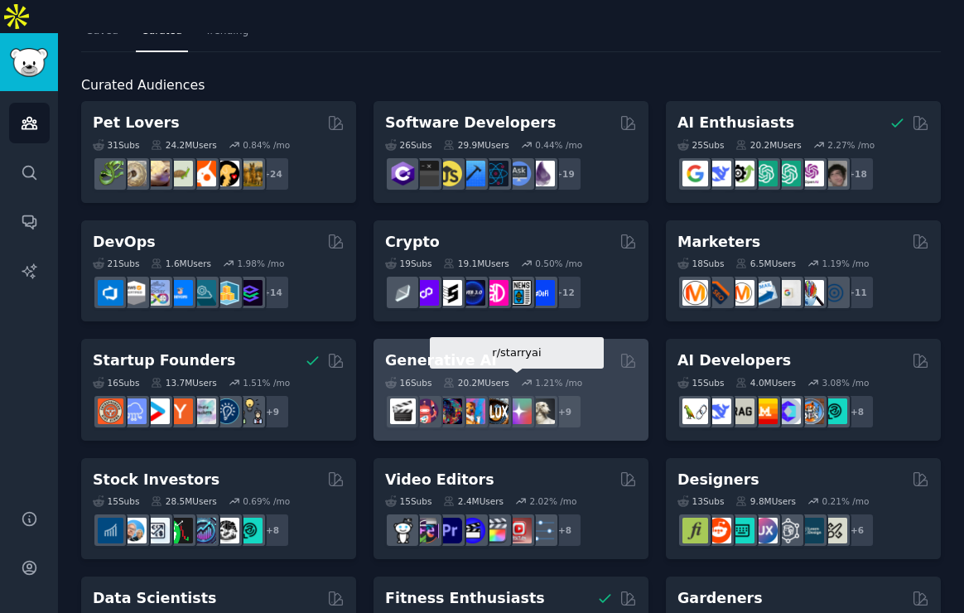
scroll to position [60, 0]
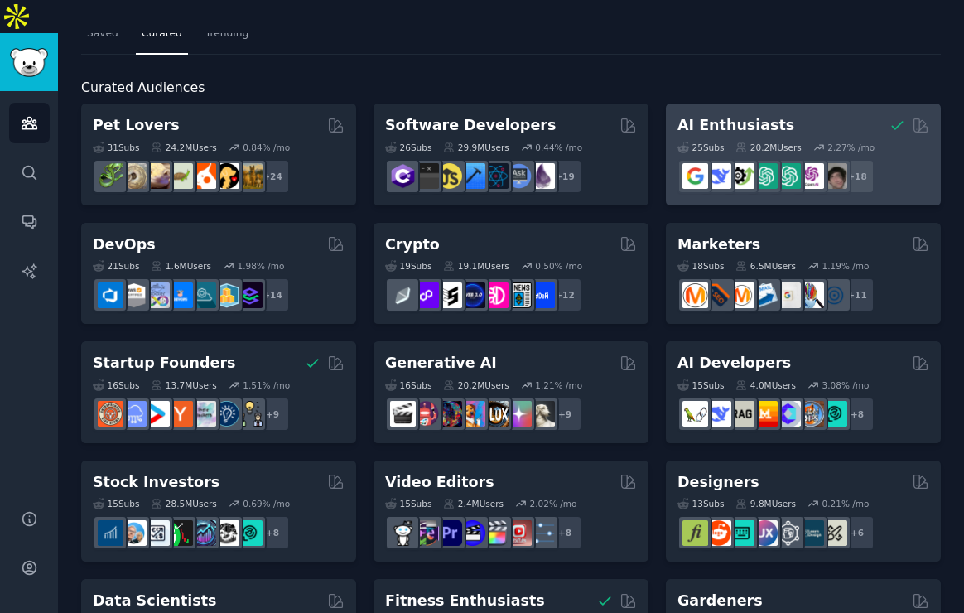
click at [749, 104] on div "AI Enthusiasts 25 Sub s 20.2M Users 2.27 % /mo r/AItoolsCatalog + 18" at bounding box center [803, 155] width 275 height 102
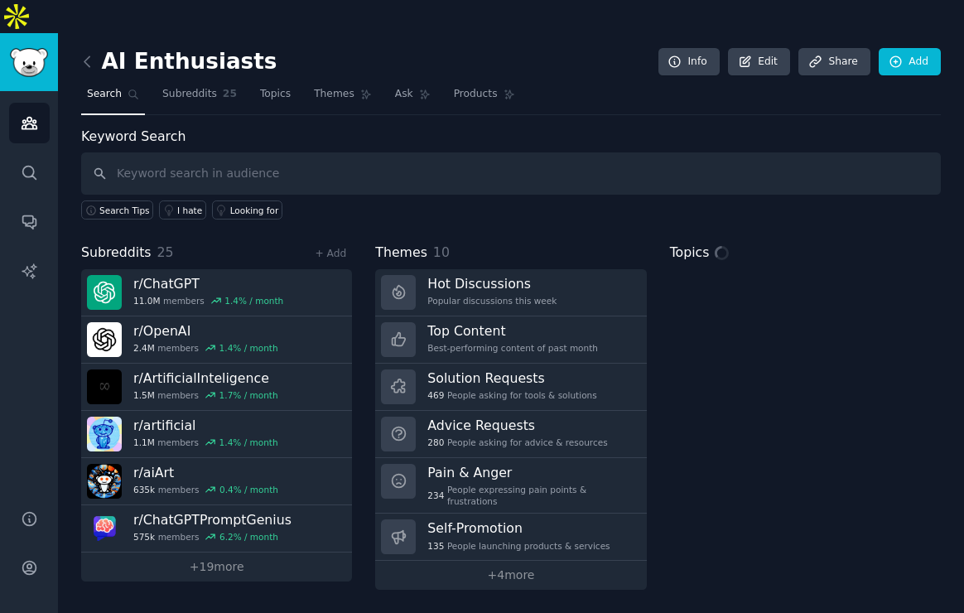
click at [322, 48] on div "AI Enthusiasts Info Edit Share Add" at bounding box center [511, 65] width 860 height 34
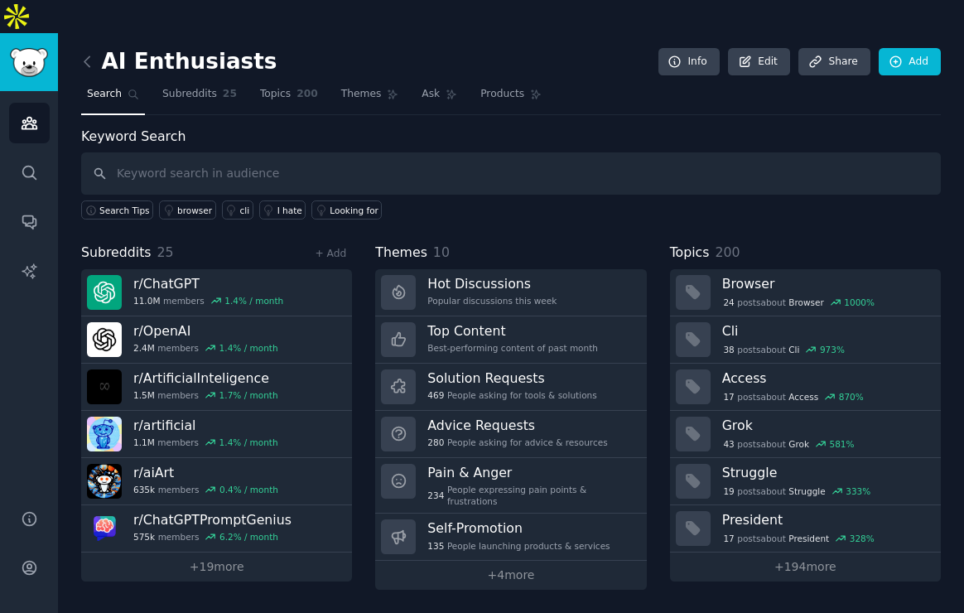
click at [407, 81] on nav "Search Subreddits 25 Topics 200 Themes Ask Products" at bounding box center [511, 98] width 860 height 34
click at [273, 87] on span "Topics" at bounding box center [275, 94] width 31 height 15
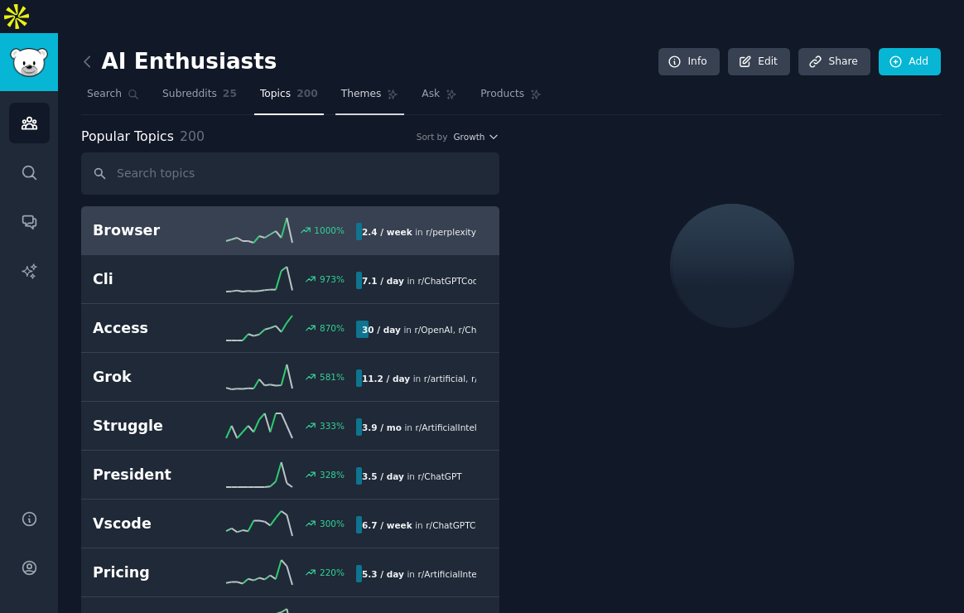
click at [377, 81] on link "Themes" at bounding box center [370, 98] width 70 height 34
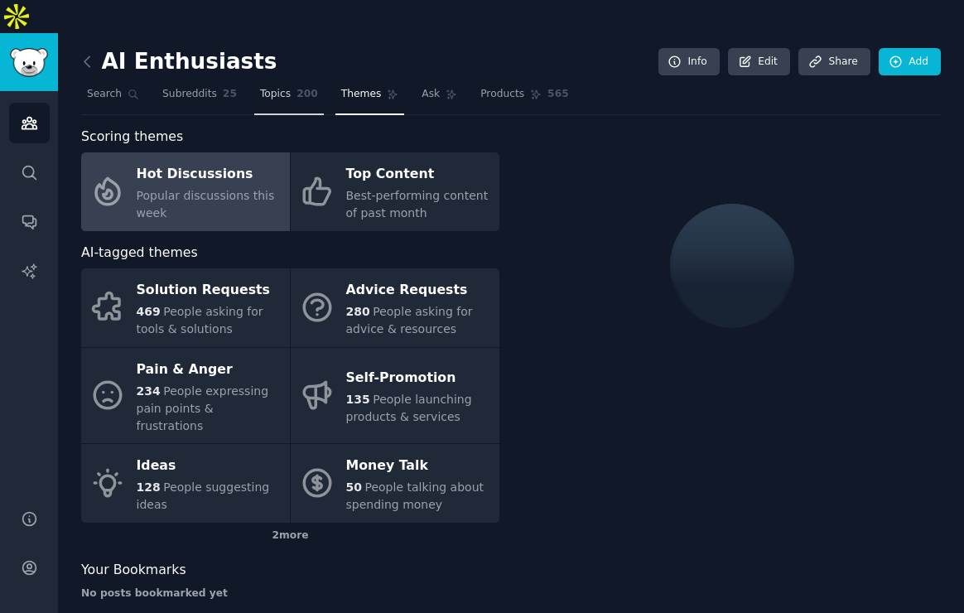
click at [301, 81] on link "Topics 200" at bounding box center [289, 98] width 70 height 34
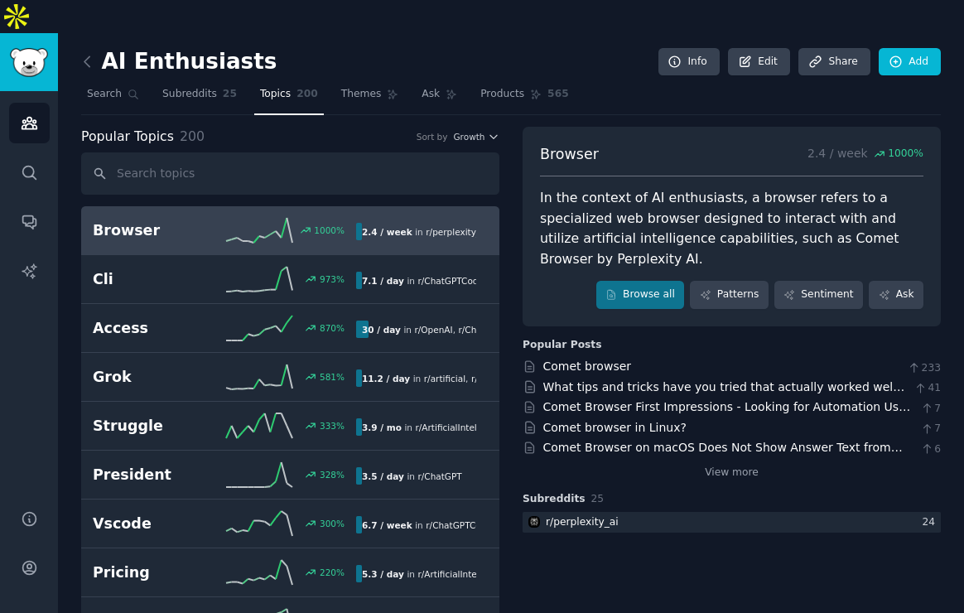
click at [344, 48] on div "AI Enthusiasts Info Edit Share Add" at bounding box center [511, 65] width 860 height 34
click at [351, 81] on link "Themes" at bounding box center [370, 98] width 70 height 34
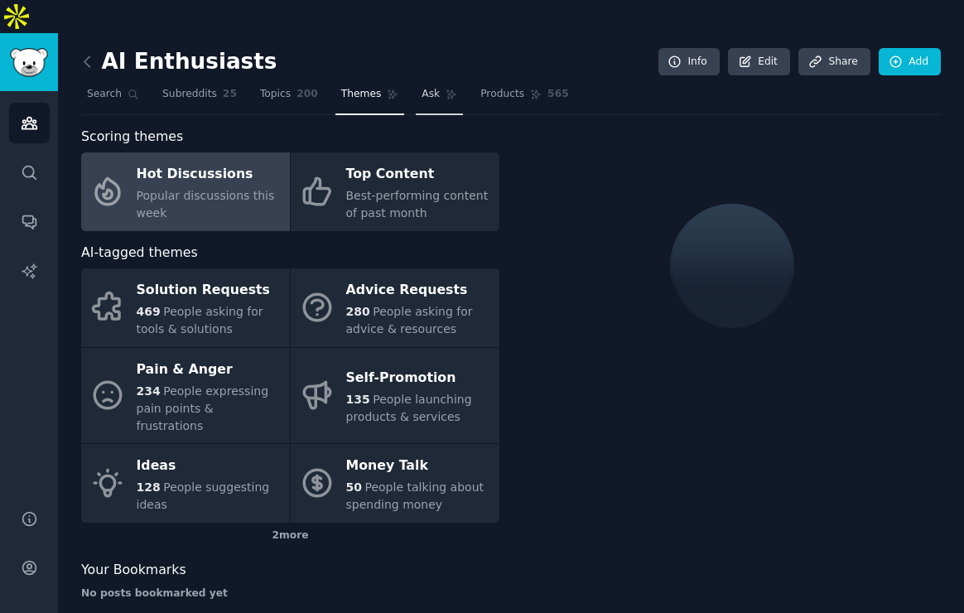
click at [457, 81] on link "Ask" at bounding box center [439, 98] width 47 height 34
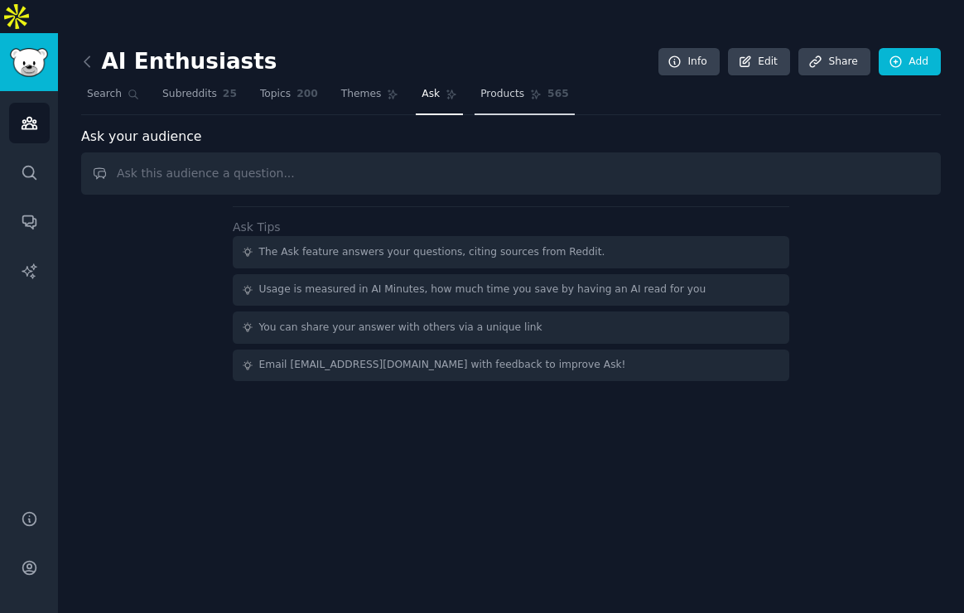
click at [517, 87] on span "Products" at bounding box center [502, 94] width 44 height 15
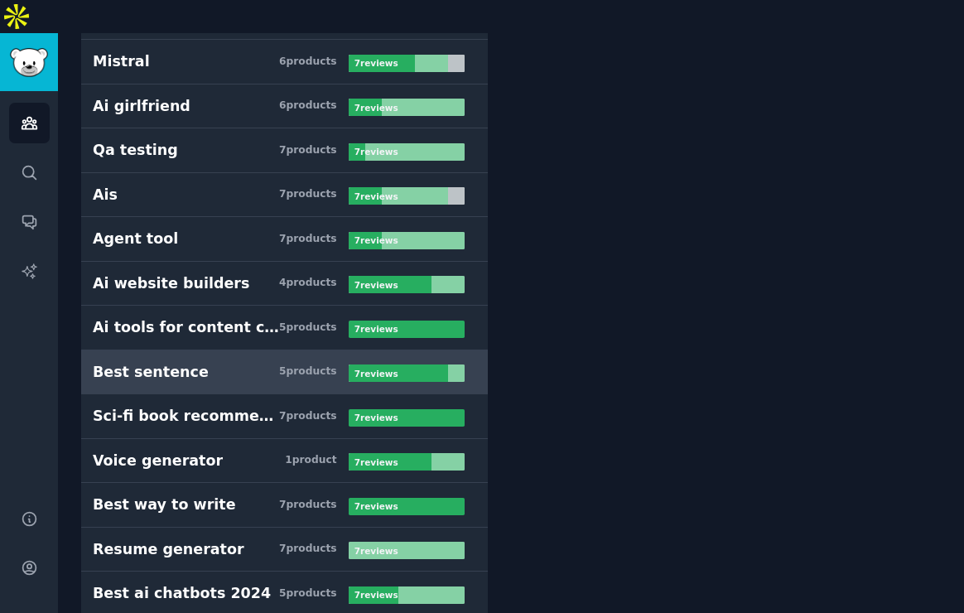
scroll to position [7615, 0]
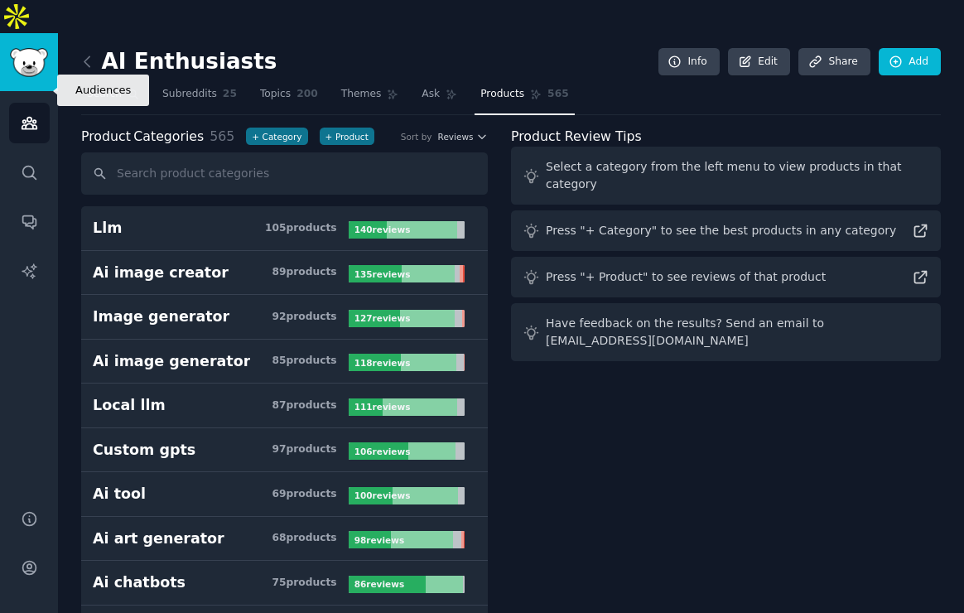
click at [35, 114] on icon "Sidebar" at bounding box center [29, 122] width 17 height 17
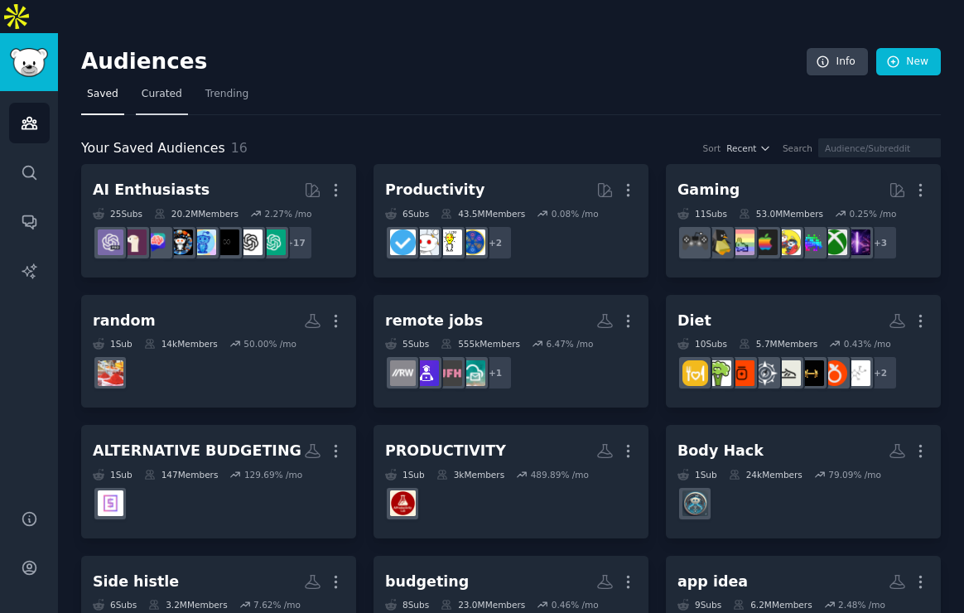
click at [157, 81] on link "Curated" at bounding box center [162, 98] width 52 height 34
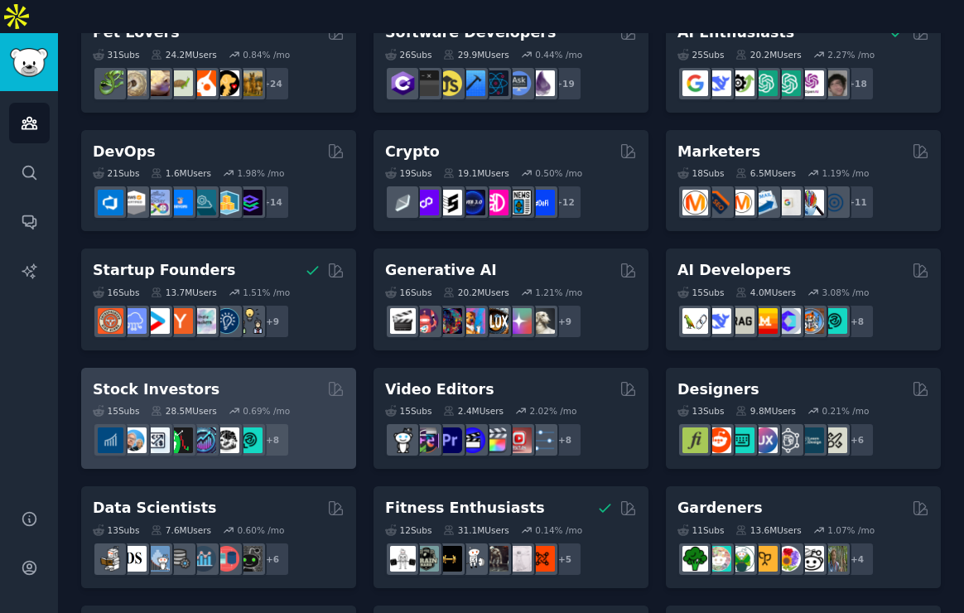
scroll to position [155, 0]
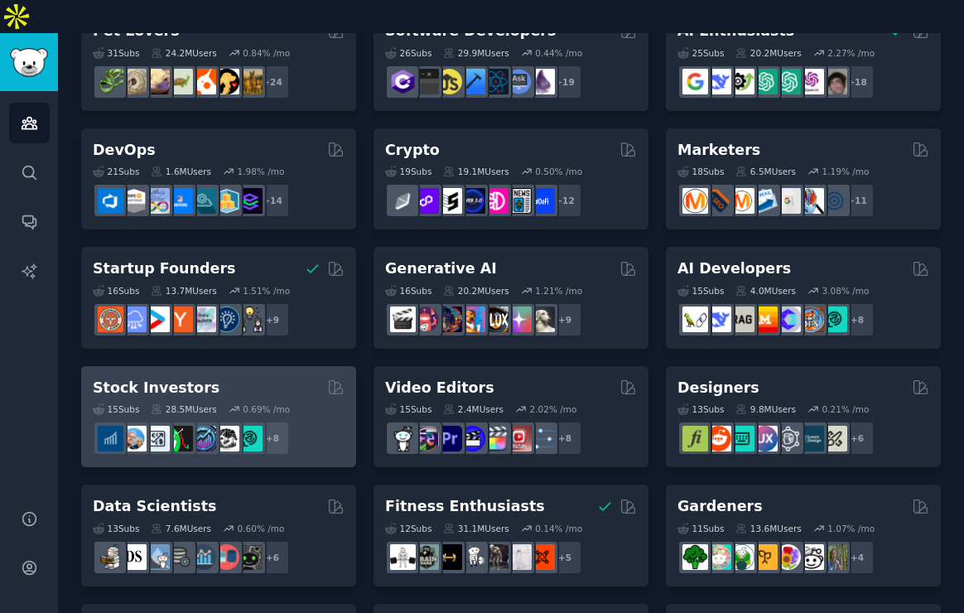
click at [229, 378] on div "Stock Investors" at bounding box center [219, 388] width 252 height 21
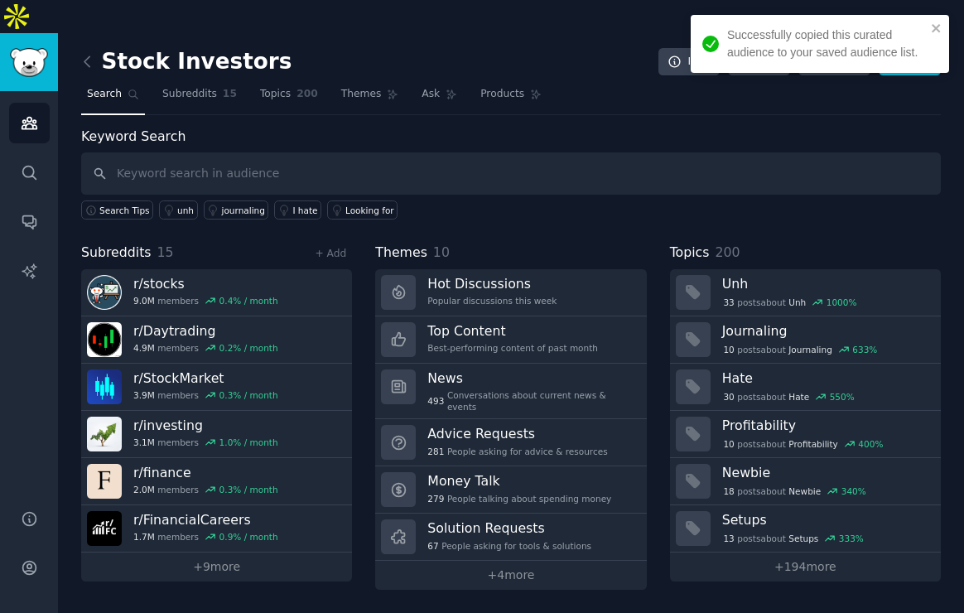
click at [325, 81] on nav "Search Subreddits 15 Topics 200 Themes Ask Products" at bounding box center [511, 98] width 860 height 34
click at [303, 87] on span "200" at bounding box center [307, 94] width 22 height 15
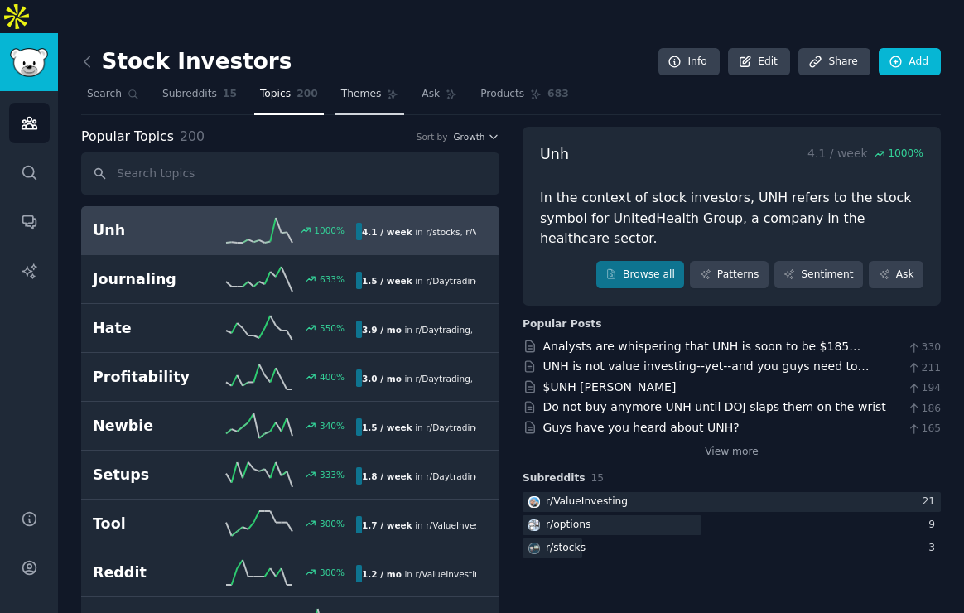
click at [372, 81] on link "Themes" at bounding box center [370, 98] width 70 height 34
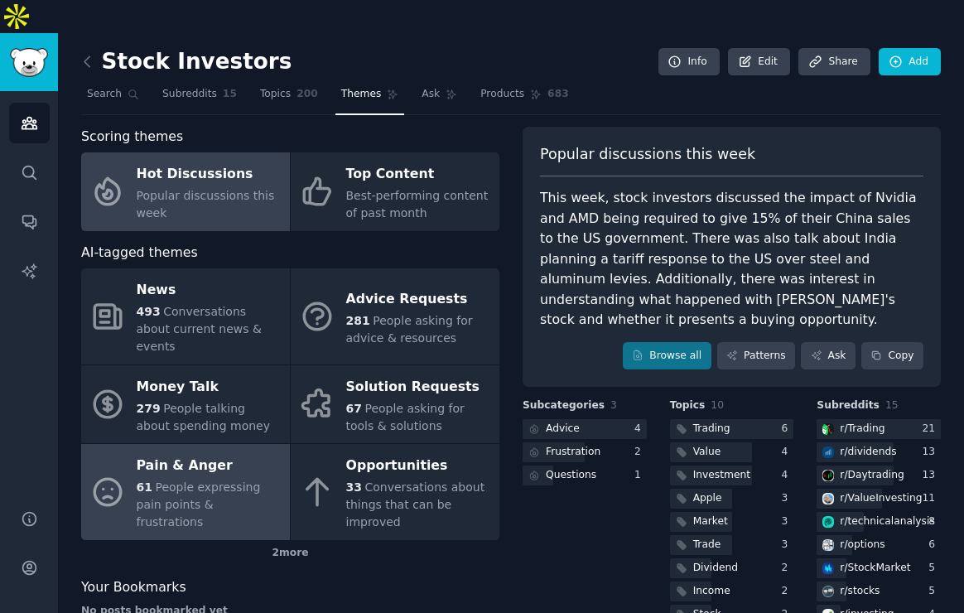
click at [168, 453] on div "Pain & Anger" at bounding box center [209, 466] width 145 height 26
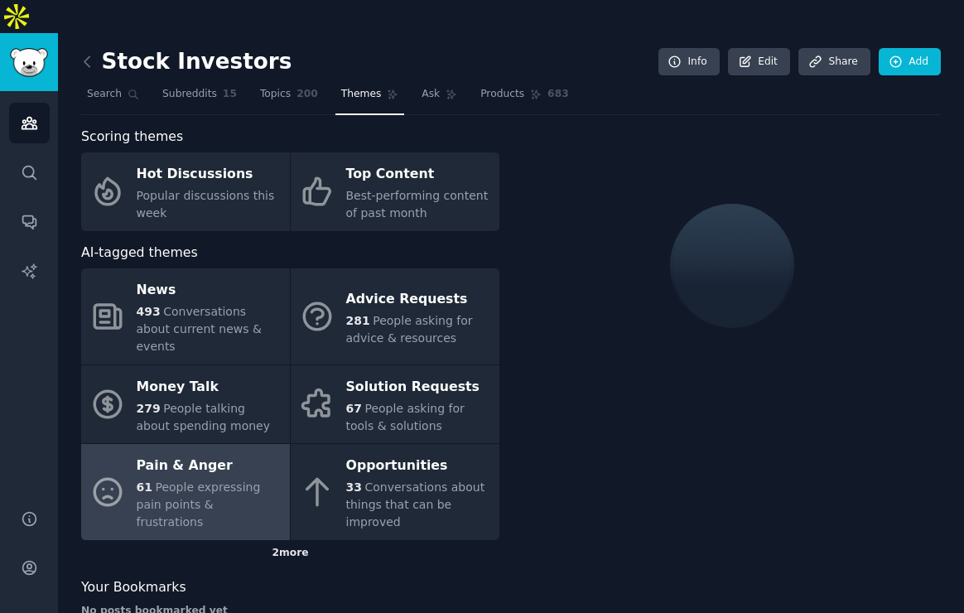
click at [285, 540] on div "2 more" at bounding box center [290, 553] width 418 height 26
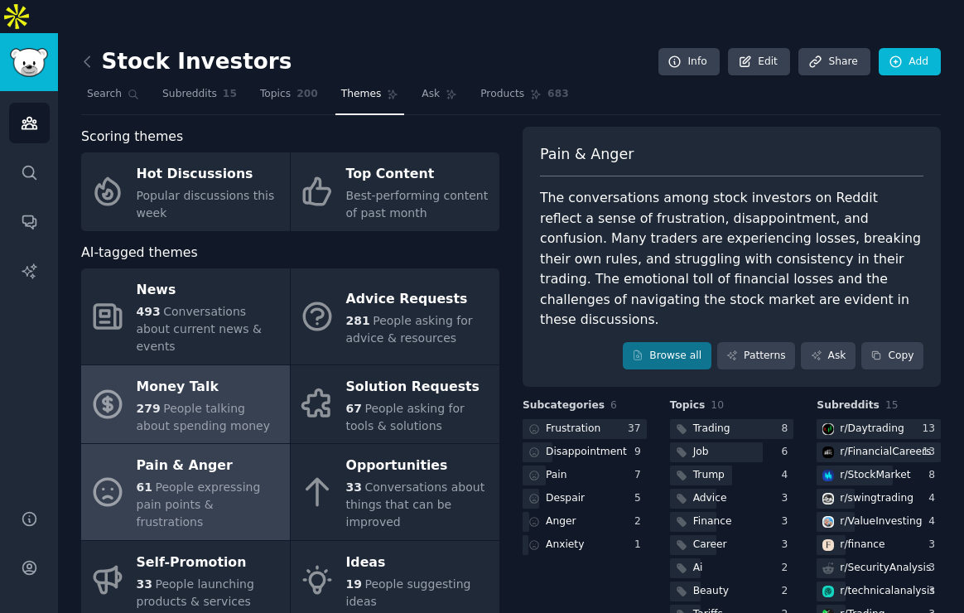
click at [214, 373] on div "Money Talk" at bounding box center [209, 386] width 145 height 26
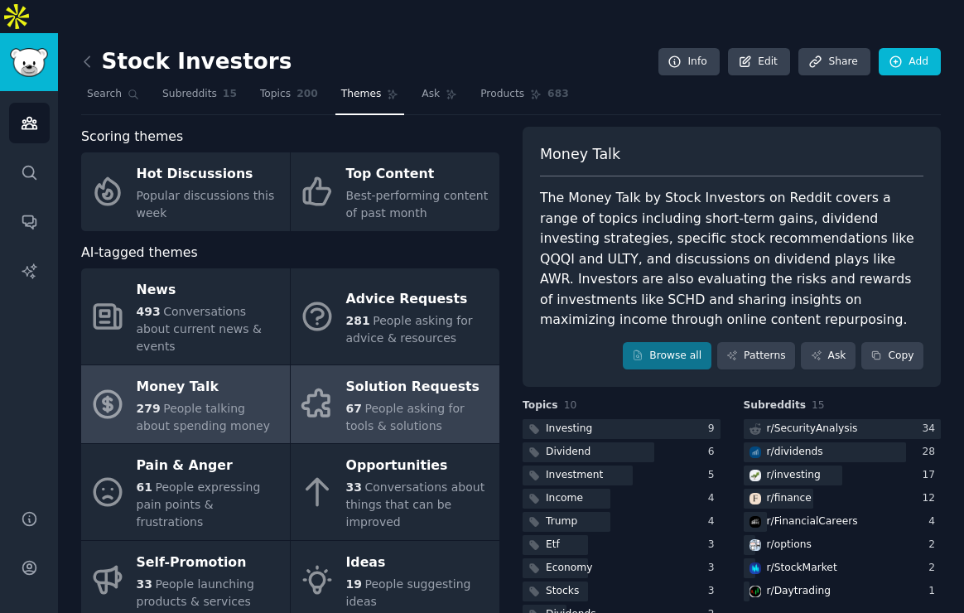
click at [349, 365] on link "Solution Requests 67 People asking for tools & solutions" at bounding box center [395, 404] width 209 height 79
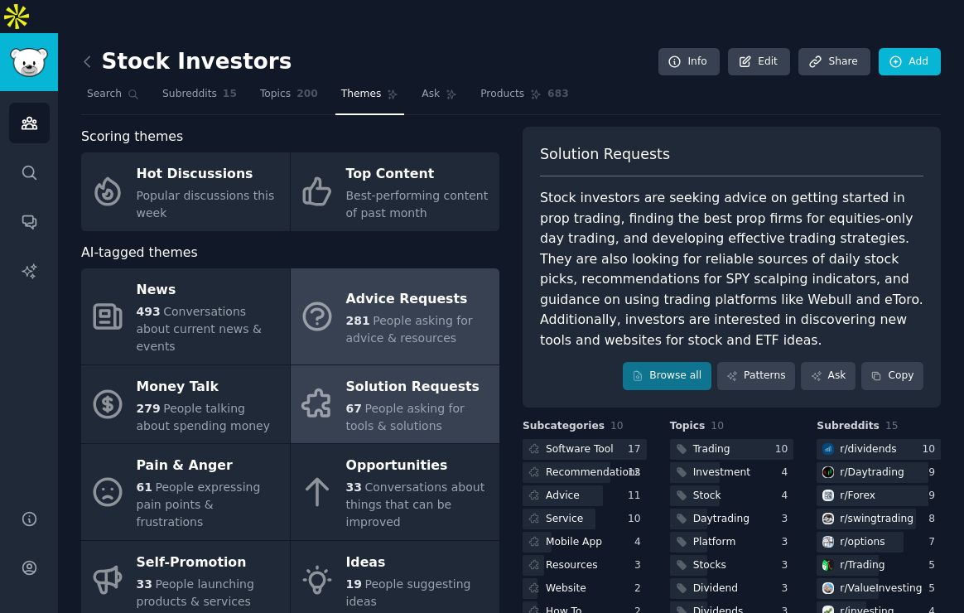
click at [331, 268] on link "Advice Requests 281 People asking for advice & resources" at bounding box center [395, 316] width 209 height 96
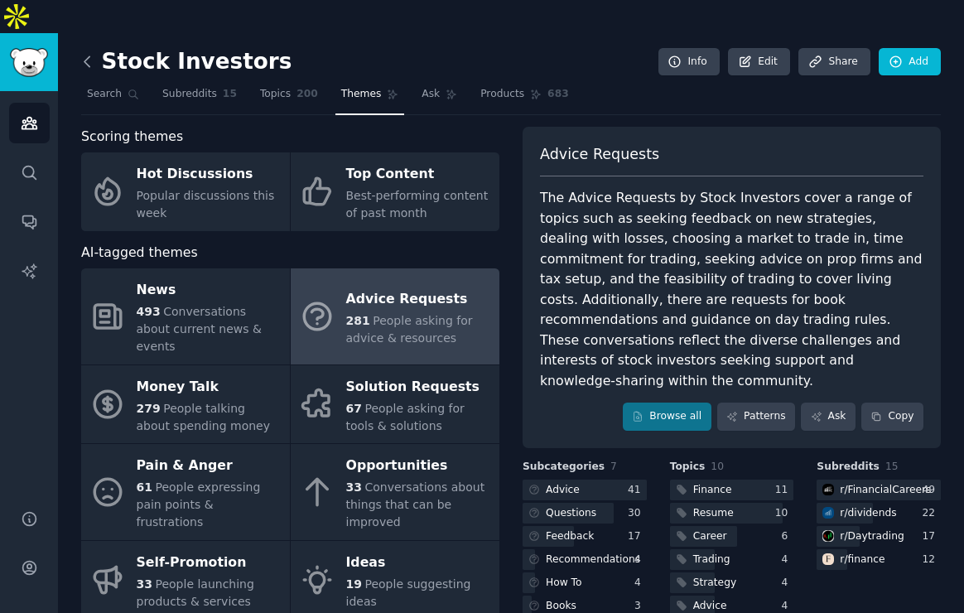
click at [92, 53] on icon at bounding box center [87, 61] width 17 height 17
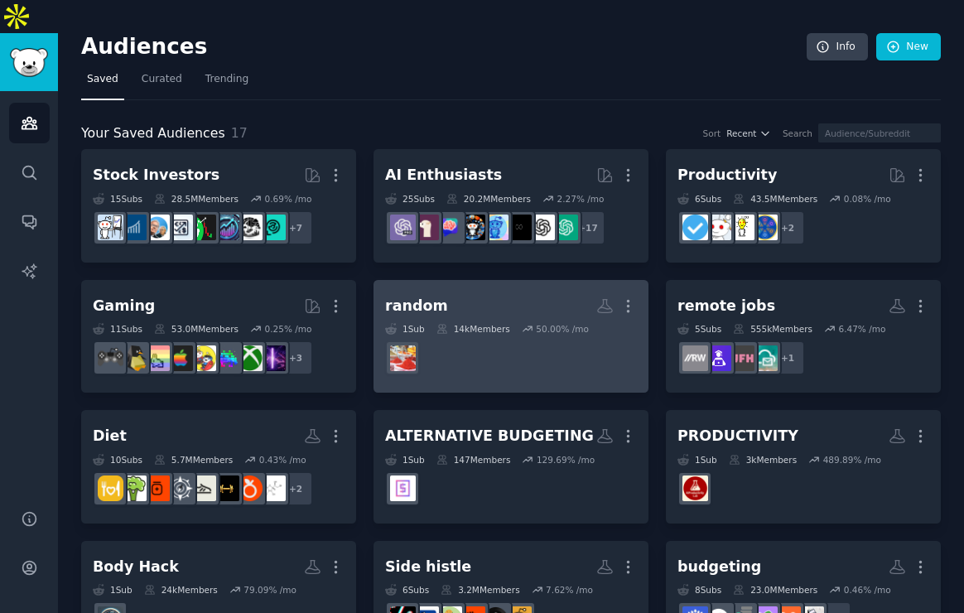
scroll to position [20, 0]
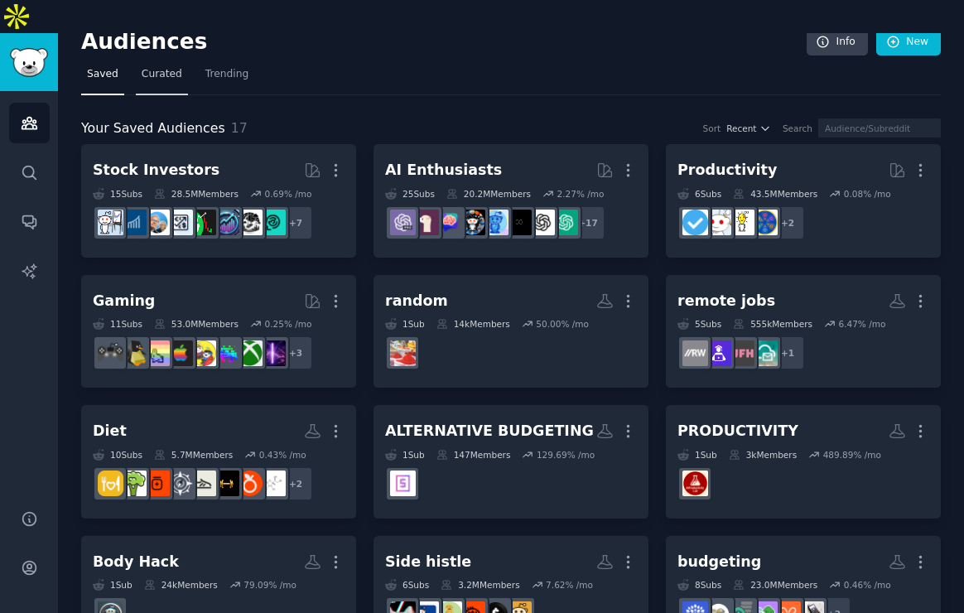
click at [181, 61] on link "Curated" at bounding box center [162, 78] width 52 height 34
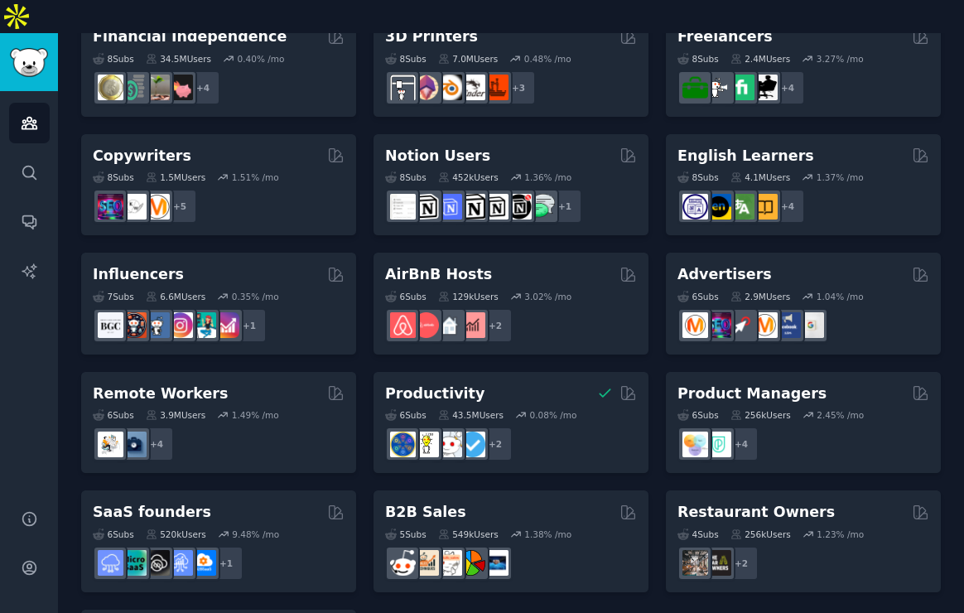
scroll to position [1188, 0]
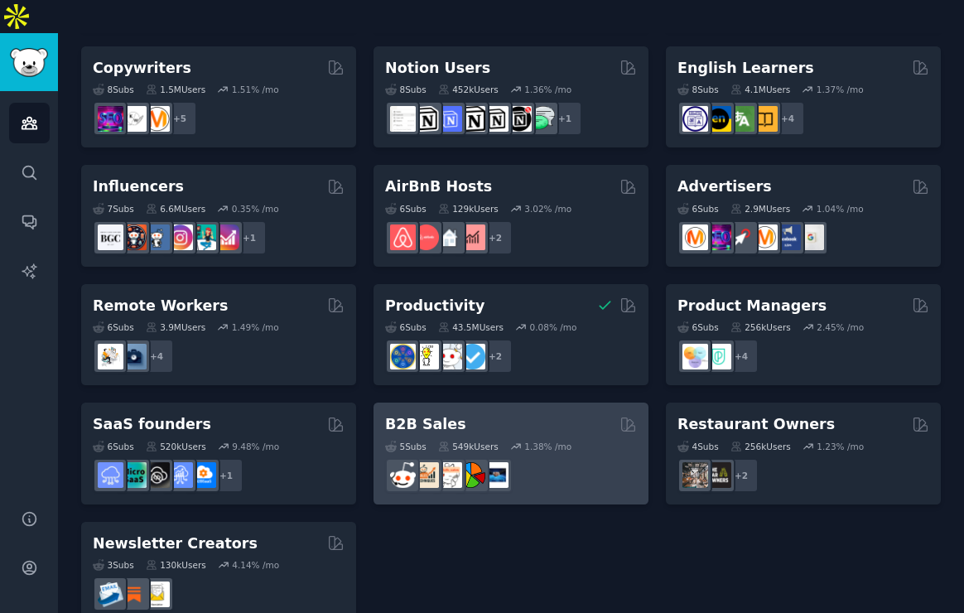
click at [582, 458] on div at bounding box center [511, 475] width 252 height 35
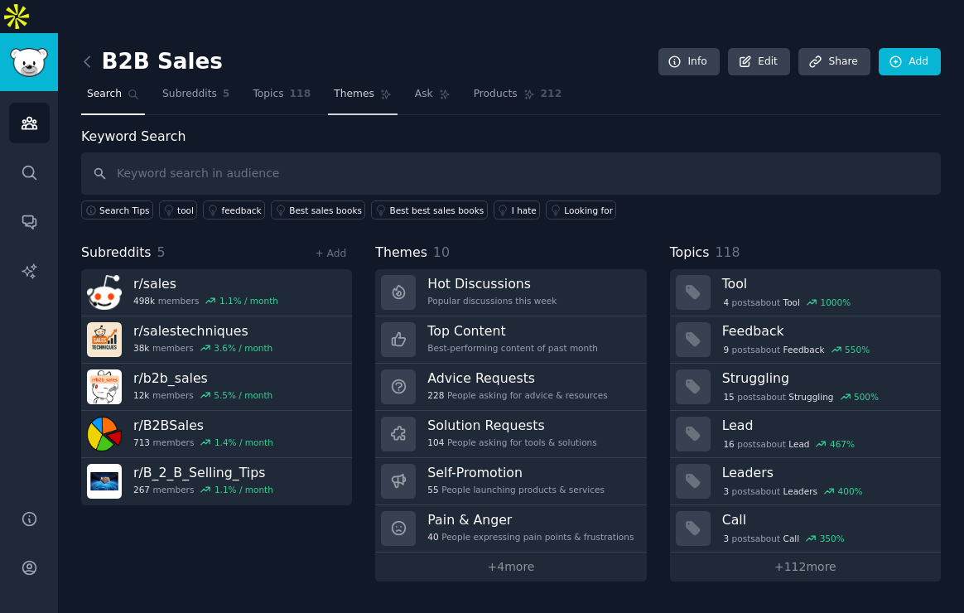
click at [354, 87] on span "Themes" at bounding box center [354, 94] width 41 height 15
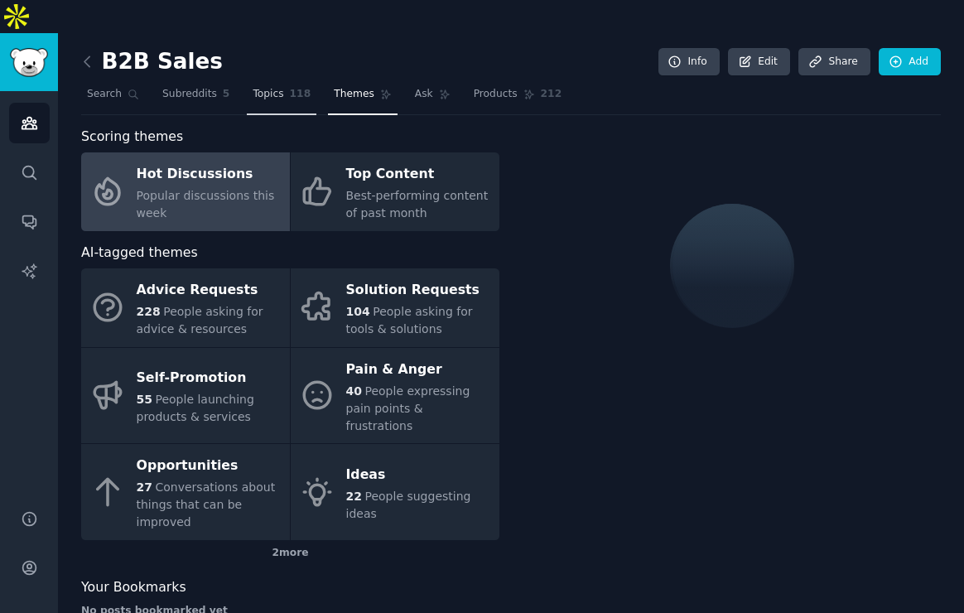
click at [271, 87] on span "Topics" at bounding box center [268, 94] width 31 height 15
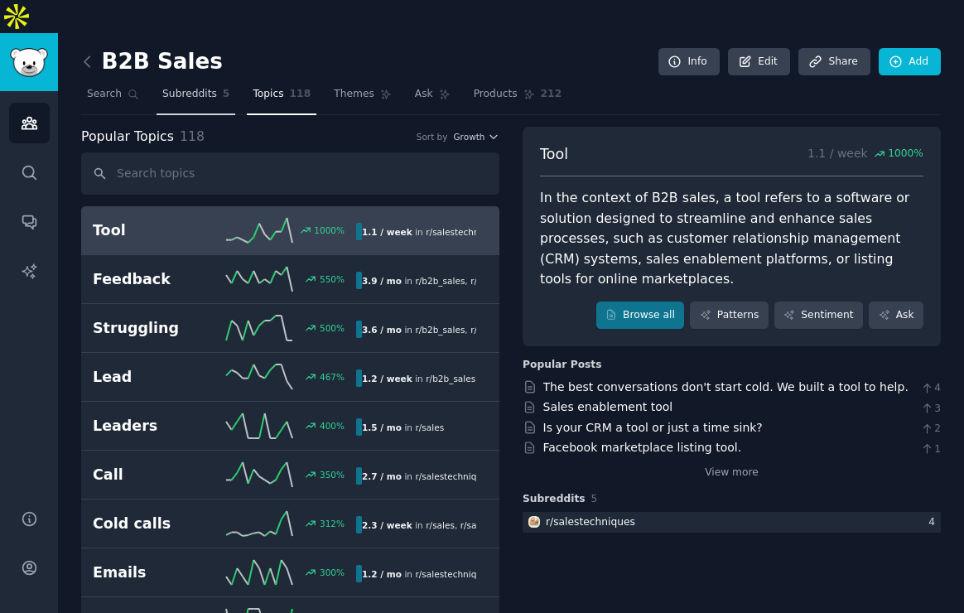
click at [176, 87] on span "Subreddits" at bounding box center [189, 94] width 55 height 15
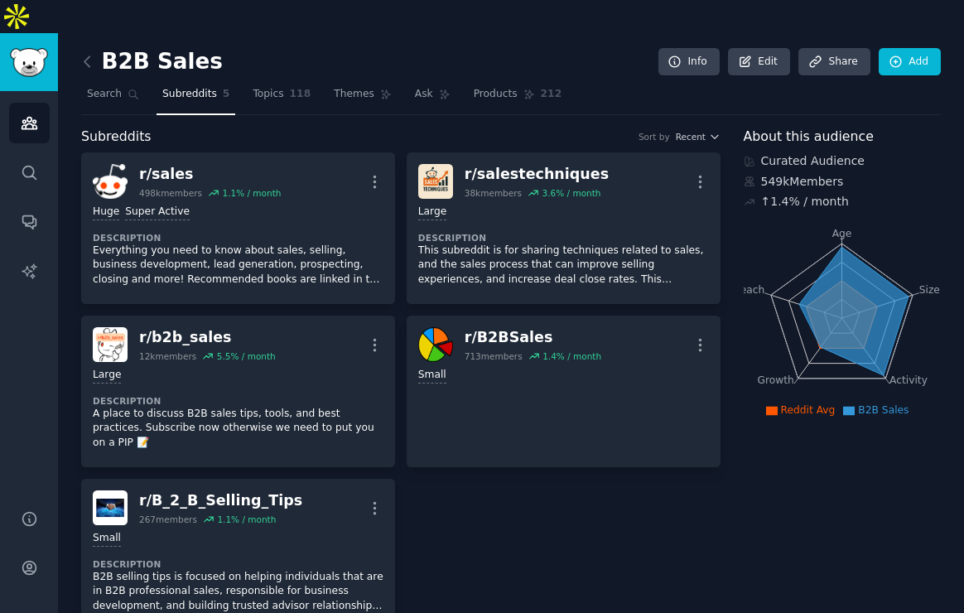
click at [313, 81] on nav "Search Subreddits 5 Topics 118 Themes Ask Products 212" at bounding box center [511, 98] width 860 height 34
click at [294, 87] on span "118" at bounding box center [301, 94] width 22 height 15
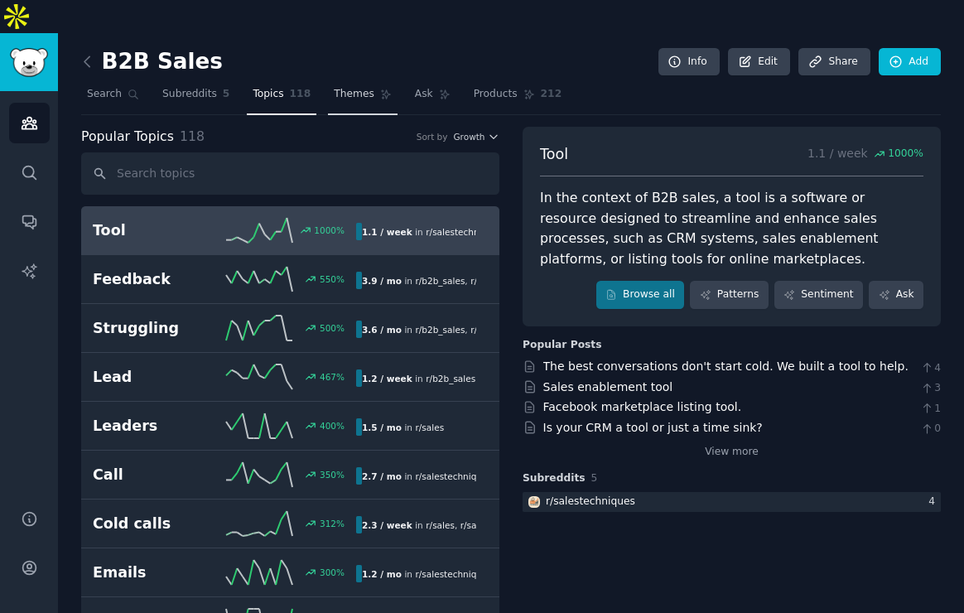
click at [362, 87] on span "Themes" at bounding box center [354, 94] width 41 height 15
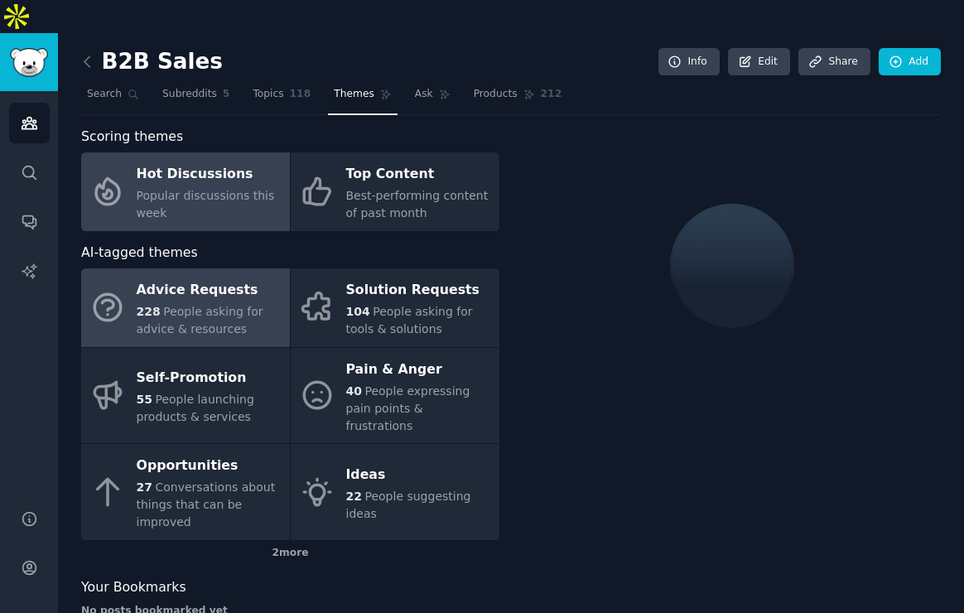
click at [243, 305] on span "People asking for advice & resources" at bounding box center [200, 320] width 127 height 31
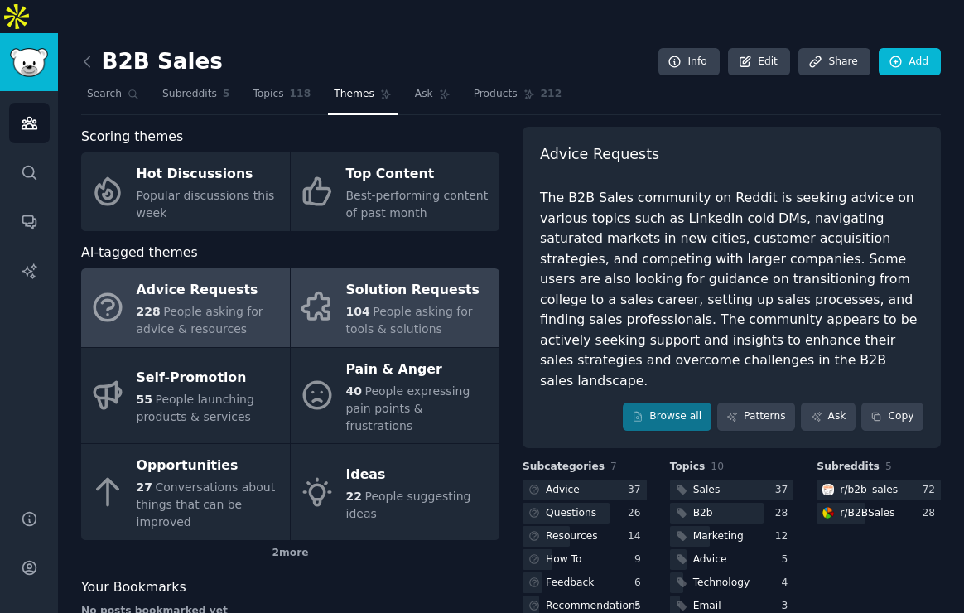
click at [394, 305] on span "People asking for tools & solutions" at bounding box center [409, 320] width 127 height 31
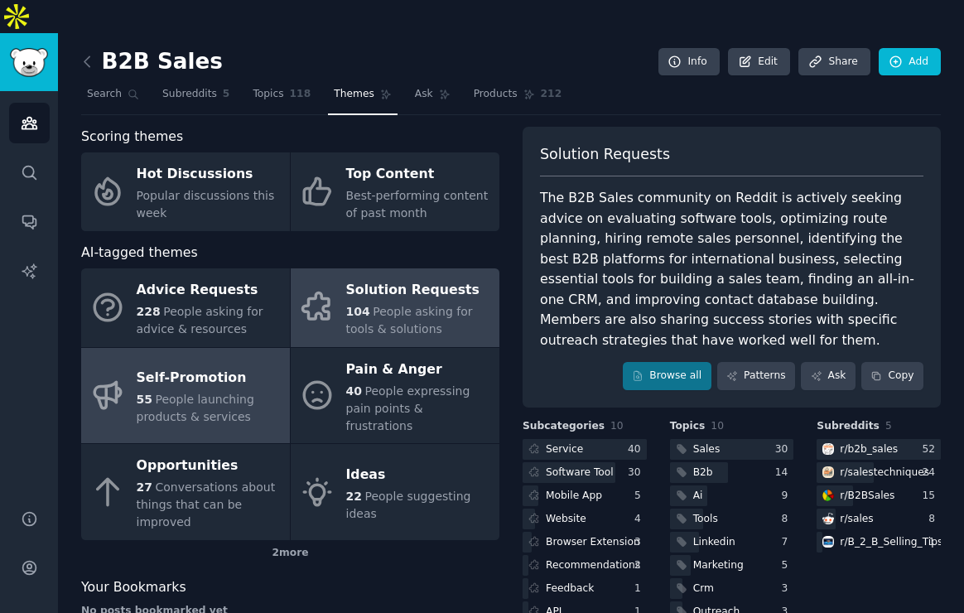
click at [242, 393] on span "People launching products & services" at bounding box center [196, 408] width 118 height 31
